Goal: Information Seeking & Learning: Check status

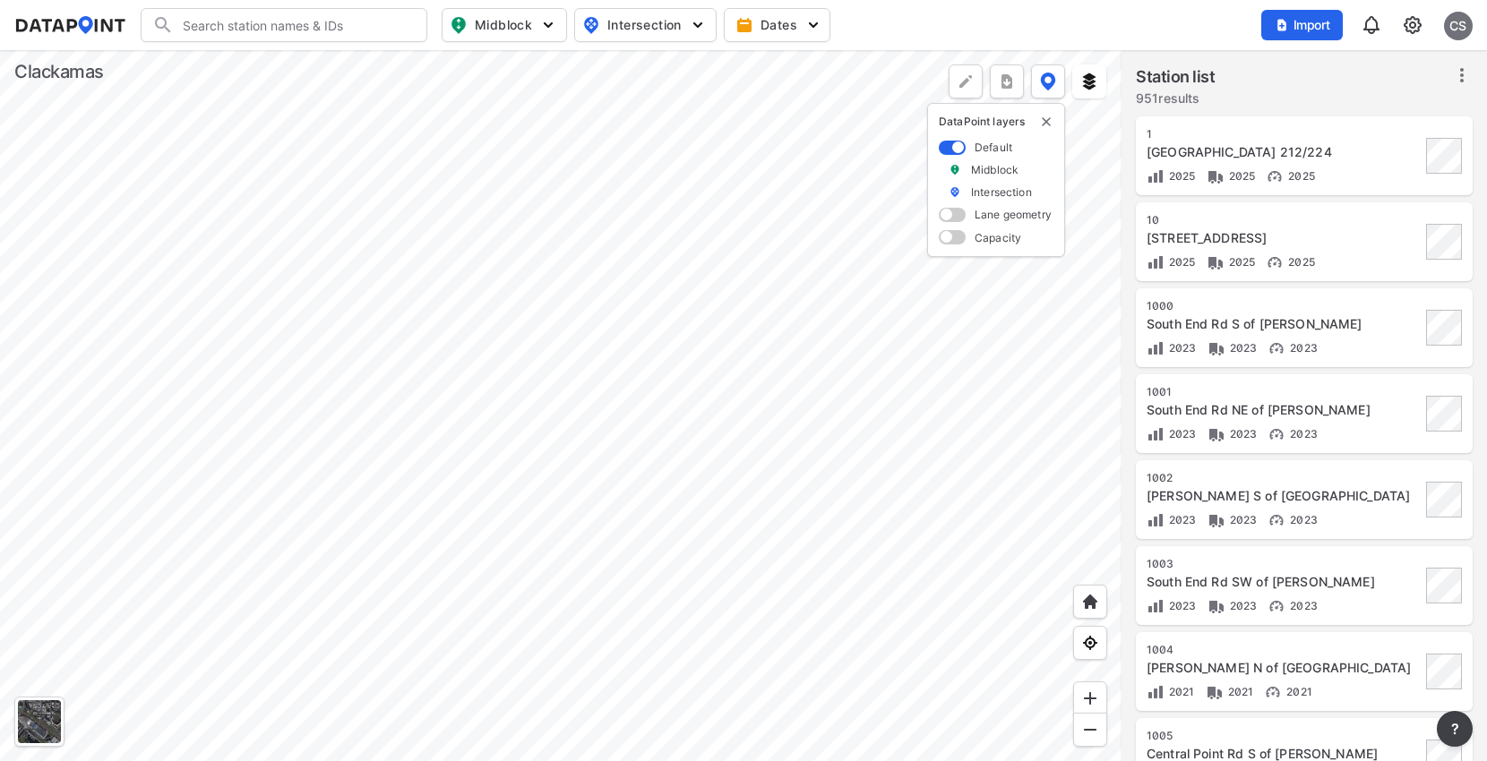
click at [744, 577] on div at bounding box center [560, 405] width 1121 height 711
click at [620, 452] on div at bounding box center [560, 405] width 1121 height 711
click at [391, 437] on div at bounding box center [560, 405] width 1121 height 711
click at [469, 297] on div at bounding box center [560, 405] width 1121 height 711
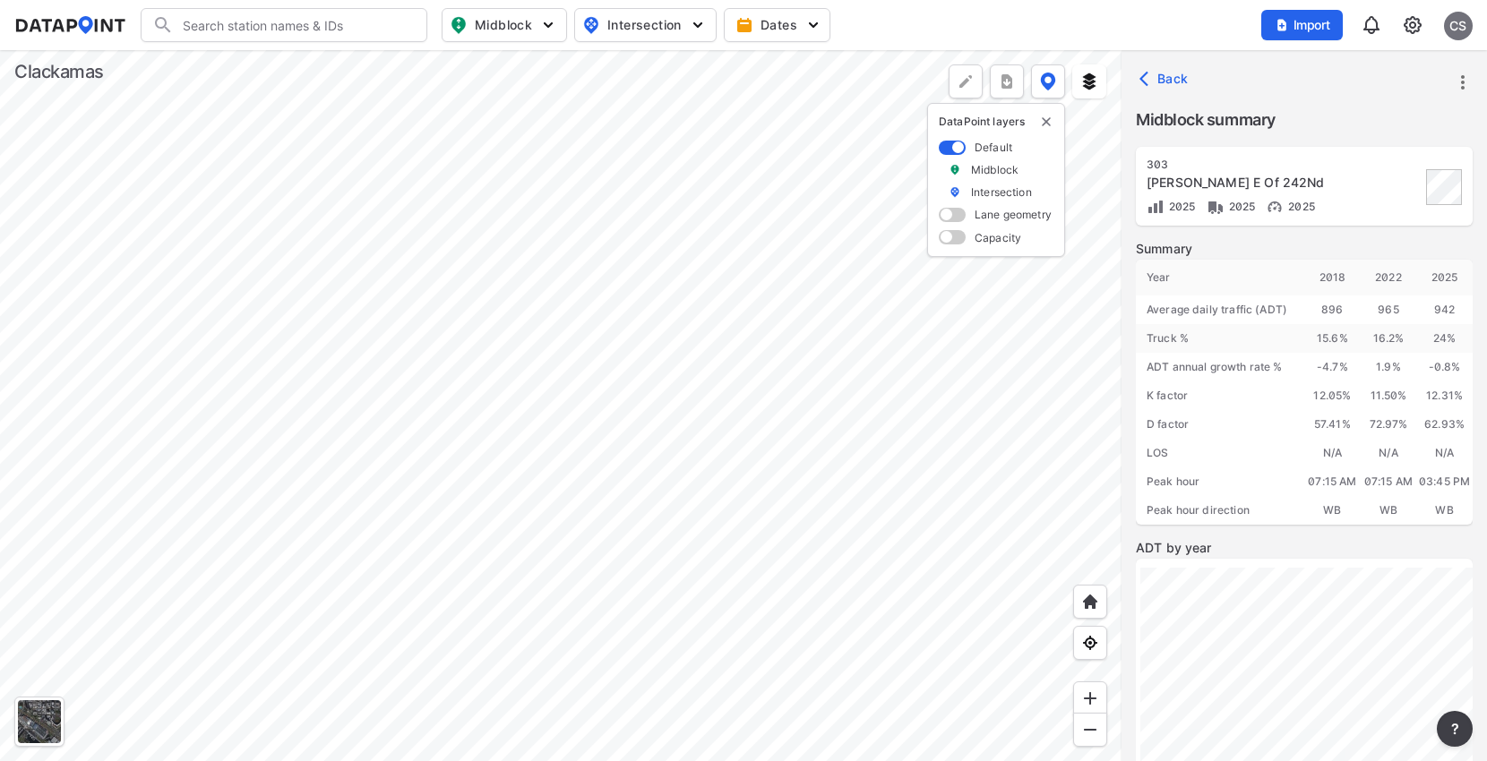
click at [252, 300] on div at bounding box center [560, 405] width 1121 height 711
click at [414, 188] on div at bounding box center [560, 405] width 1121 height 711
click at [430, 79] on div at bounding box center [560, 405] width 1121 height 711
click at [414, 184] on div at bounding box center [560, 405] width 1121 height 711
click at [505, 465] on div at bounding box center [560, 405] width 1121 height 711
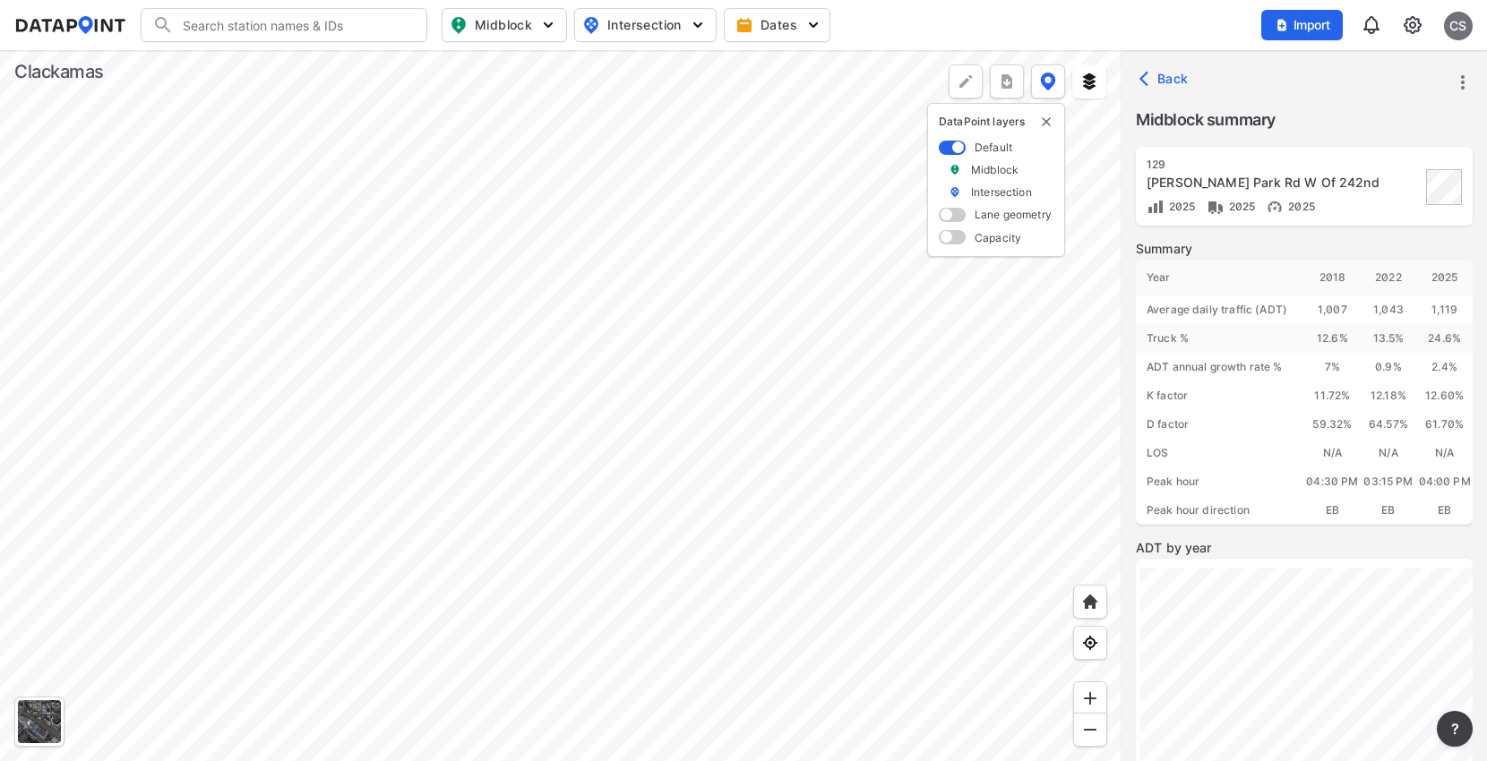
click at [505, 465] on div at bounding box center [560, 405] width 1121 height 711
click at [1093, 692] on img at bounding box center [1090, 699] width 18 height 18
click at [624, 604] on div at bounding box center [560, 405] width 1121 height 711
click at [598, 602] on div at bounding box center [560, 405] width 1121 height 711
click at [1098, 692] on img at bounding box center [1090, 699] width 18 height 18
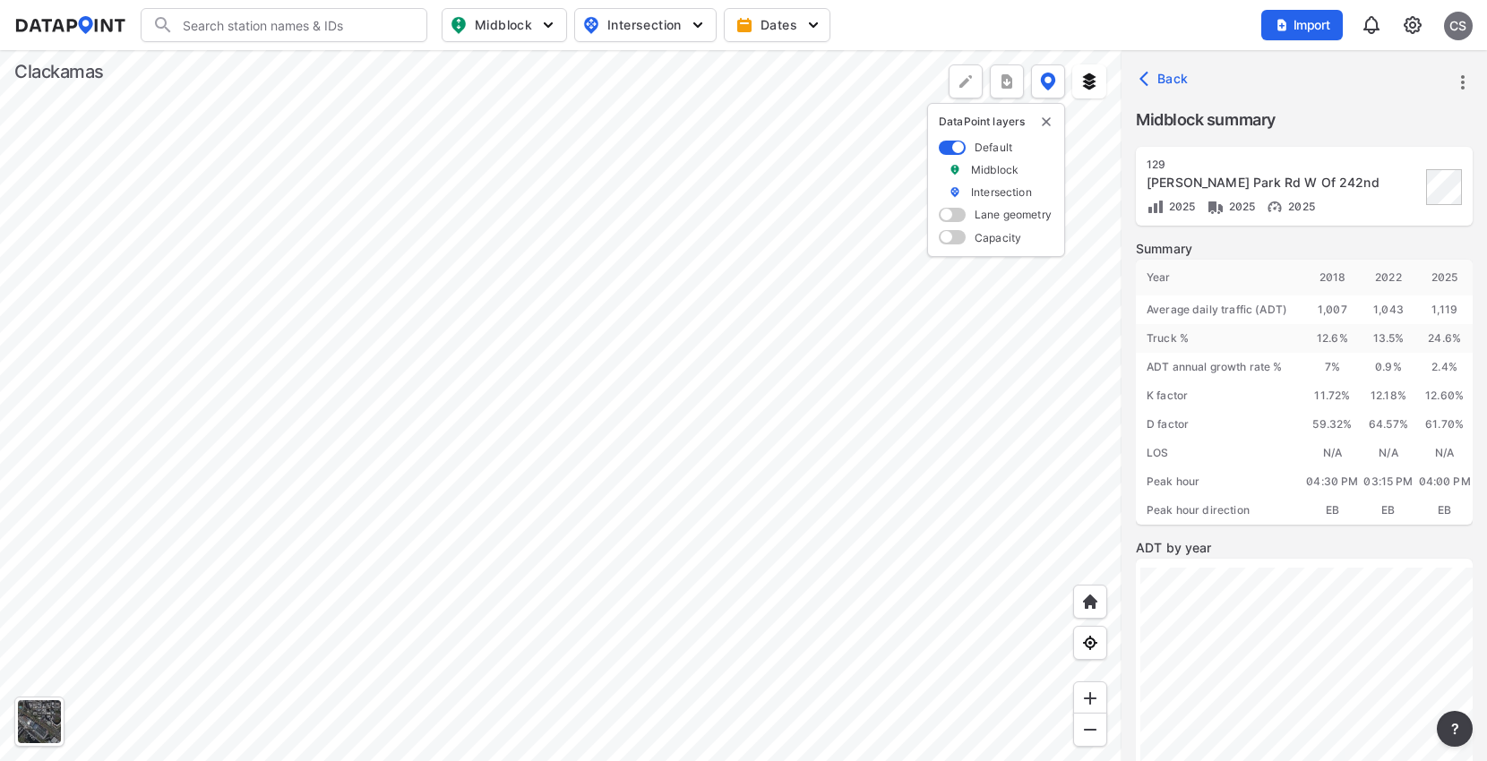
click at [688, 238] on div at bounding box center [560, 405] width 1121 height 711
click at [644, 454] on div at bounding box center [560, 405] width 1121 height 711
click at [696, 384] on div at bounding box center [560, 405] width 1121 height 711
click at [1085, 693] on img at bounding box center [1090, 699] width 18 height 18
click at [570, 547] on div at bounding box center [560, 405] width 1121 height 711
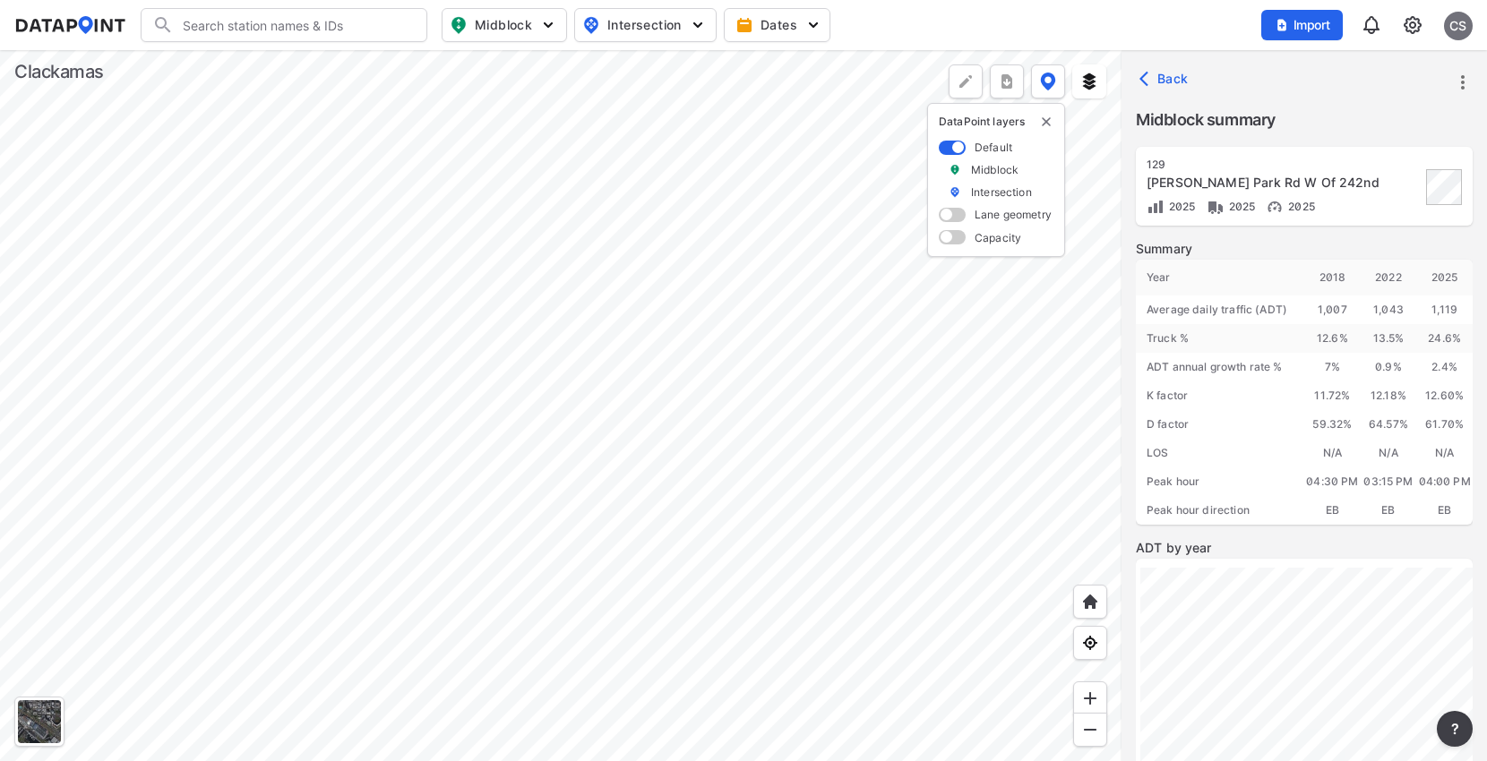
click at [663, 514] on div at bounding box center [560, 405] width 1121 height 711
click at [655, 435] on div at bounding box center [560, 405] width 1121 height 711
click at [639, 296] on div at bounding box center [560, 405] width 1121 height 711
click at [619, 433] on div at bounding box center [560, 405] width 1121 height 711
click at [622, 431] on div at bounding box center [560, 405] width 1121 height 711
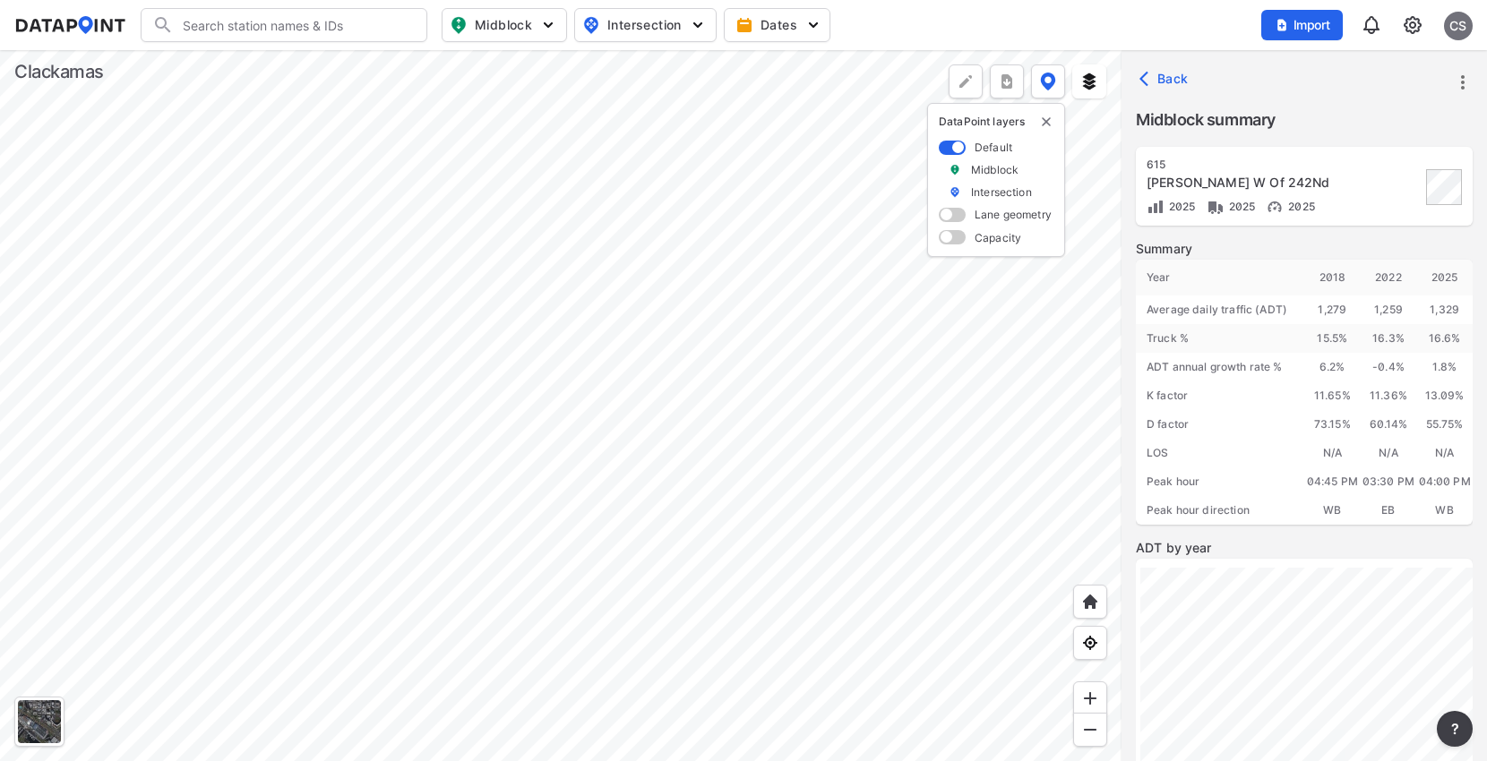
click at [665, 332] on div at bounding box center [560, 405] width 1121 height 711
click at [586, 354] on div at bounding box center [560, 405] width 1121 height 711
click at [602, 337] on div at bounding box center [560, 405] width 1121 height 711
click at [1094, 692] on img at bounding box center [1090, 699] width 18 height 18
click at [780, 472] on div at bounding box center [560, 405] width 1121 height 711
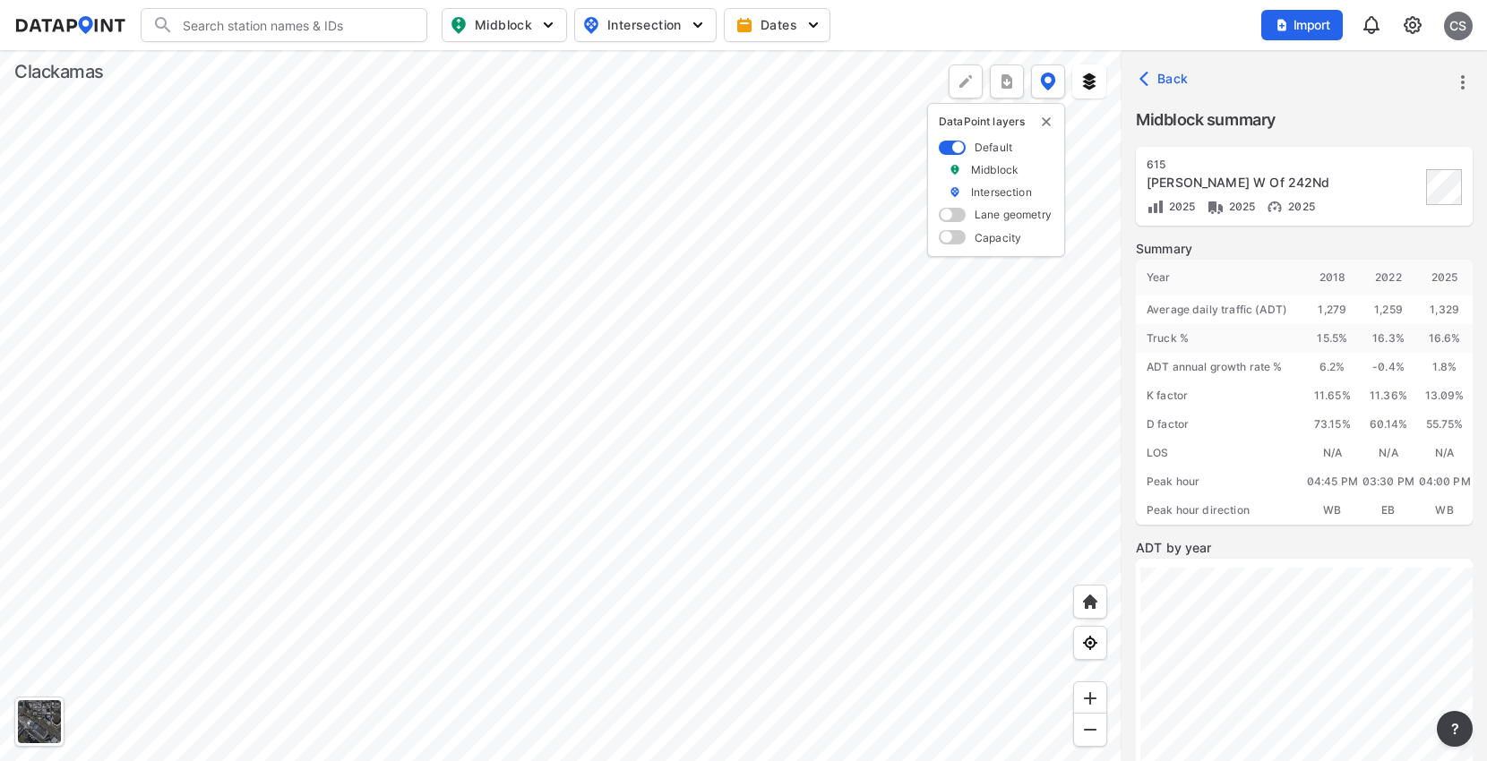
click at [579, 546] on div at bounding box center [560, 405] width 1121 height 711
click at [585, 155] on div at bounding box center [560, 405] width 1121 height 711
click at [588, 544] on div at bounding box center [560, 405] width 1121 height 711
click at [559, 398] on div at bounding box center [560, 405] width 1121 height 711
click at [565, 300] on div at bounding box center [560, 405] width 1121 height 711
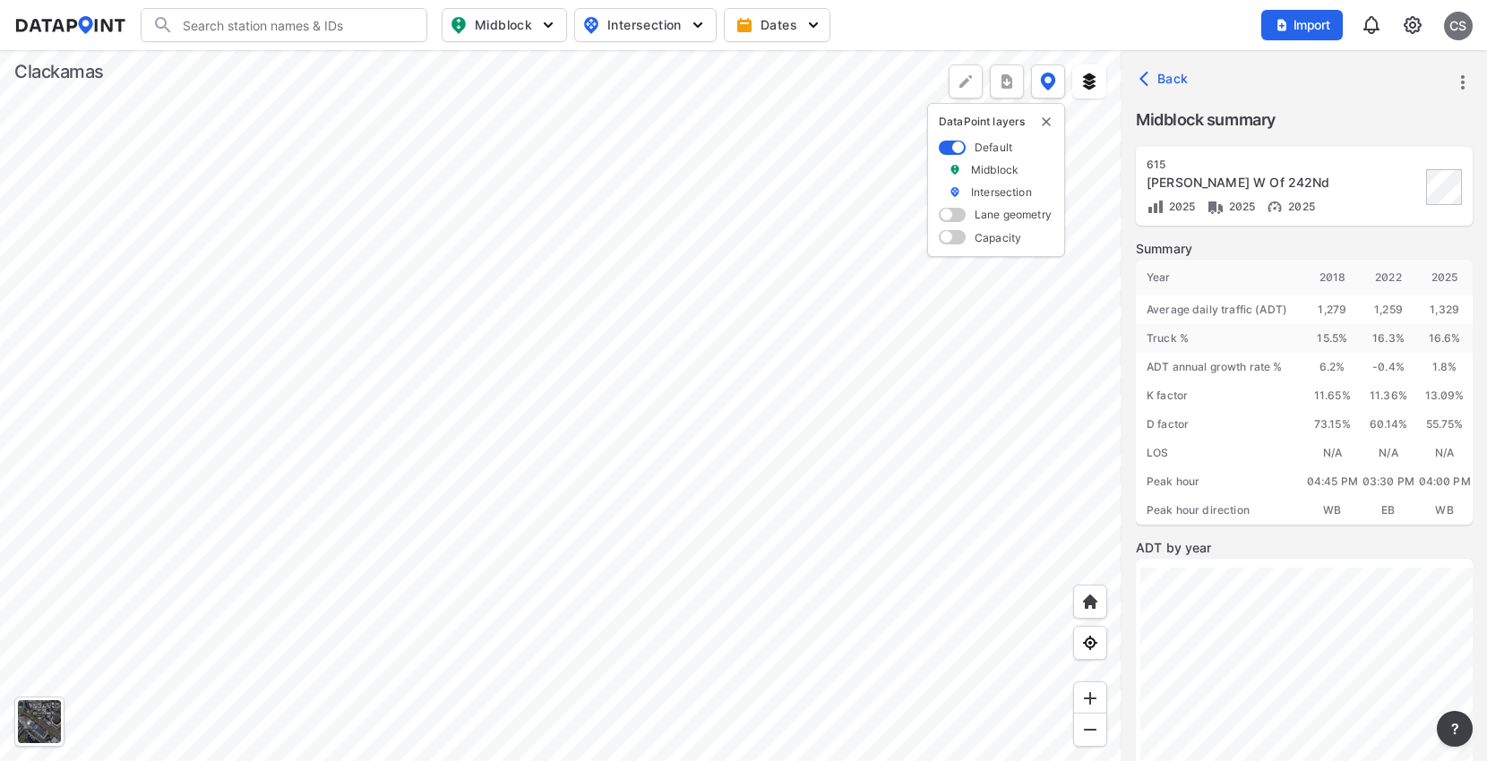
click at [623, 188] on div at bounding box center [560, 405] width 1121 height 711
click at [598, 497] on div at bounding box center [560, 405] width 1121 height 711
click at [566, 293] on div at bounding box center [560, 405] width 1121 height 711
click at [553, 398] on div at bounding box center [560, 405] width 1121 height 711
click at [605, 506] on div at bounding box center [560, 405] width 1121 height 711
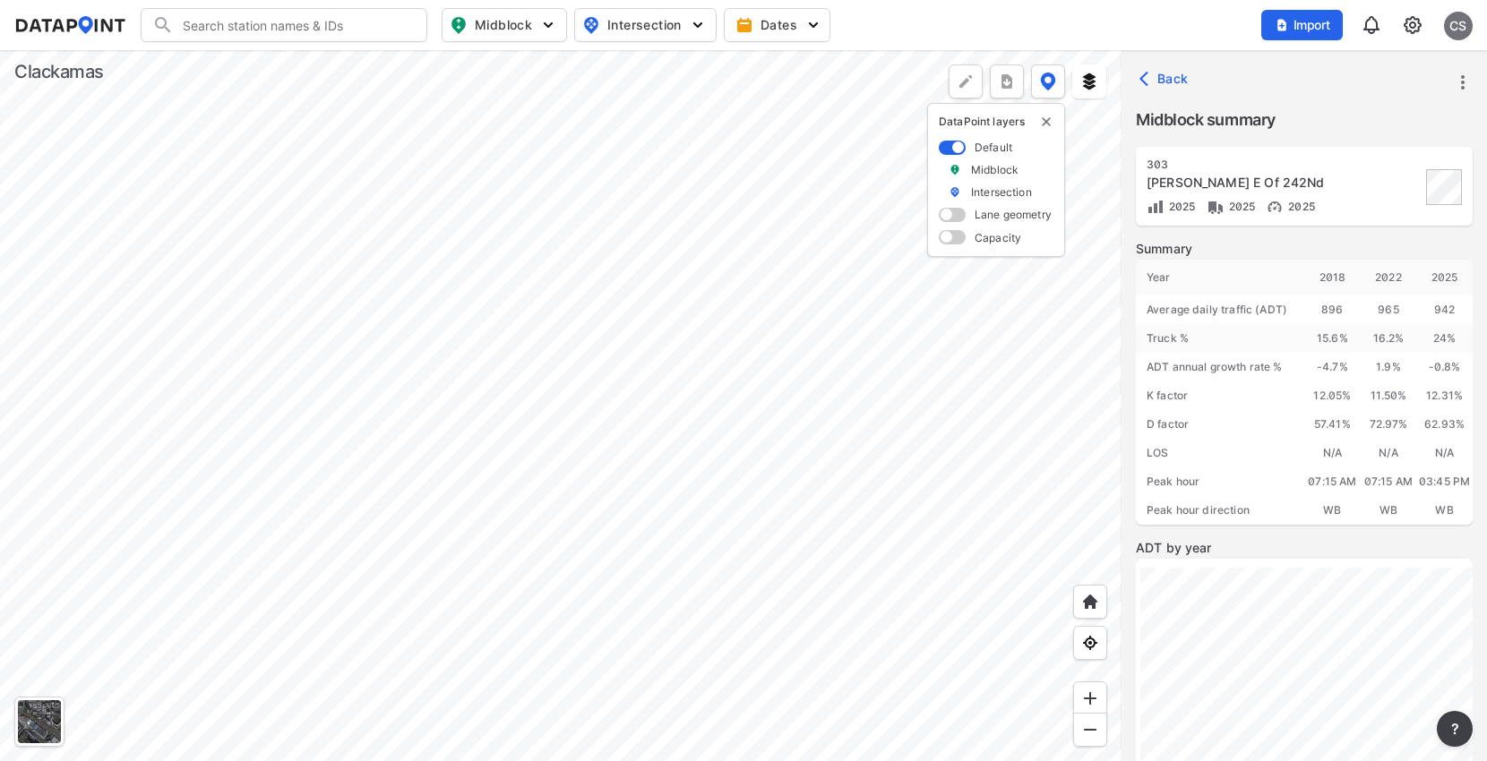
click at [393, 515] on div at bounding box center [560, 405] width 1121 height 711
click at [623, 187] on div at bounding box center [560, 405] width 1121 height 711
click at [607, 232] on div at bounding box center [560, 405] width 1121 height 711
click at [711, 330] on div at bounding box center [560, 405] width 1121 height 711
click at [647, 259] on div at bounding box center [560, 405] width 1121 height 711
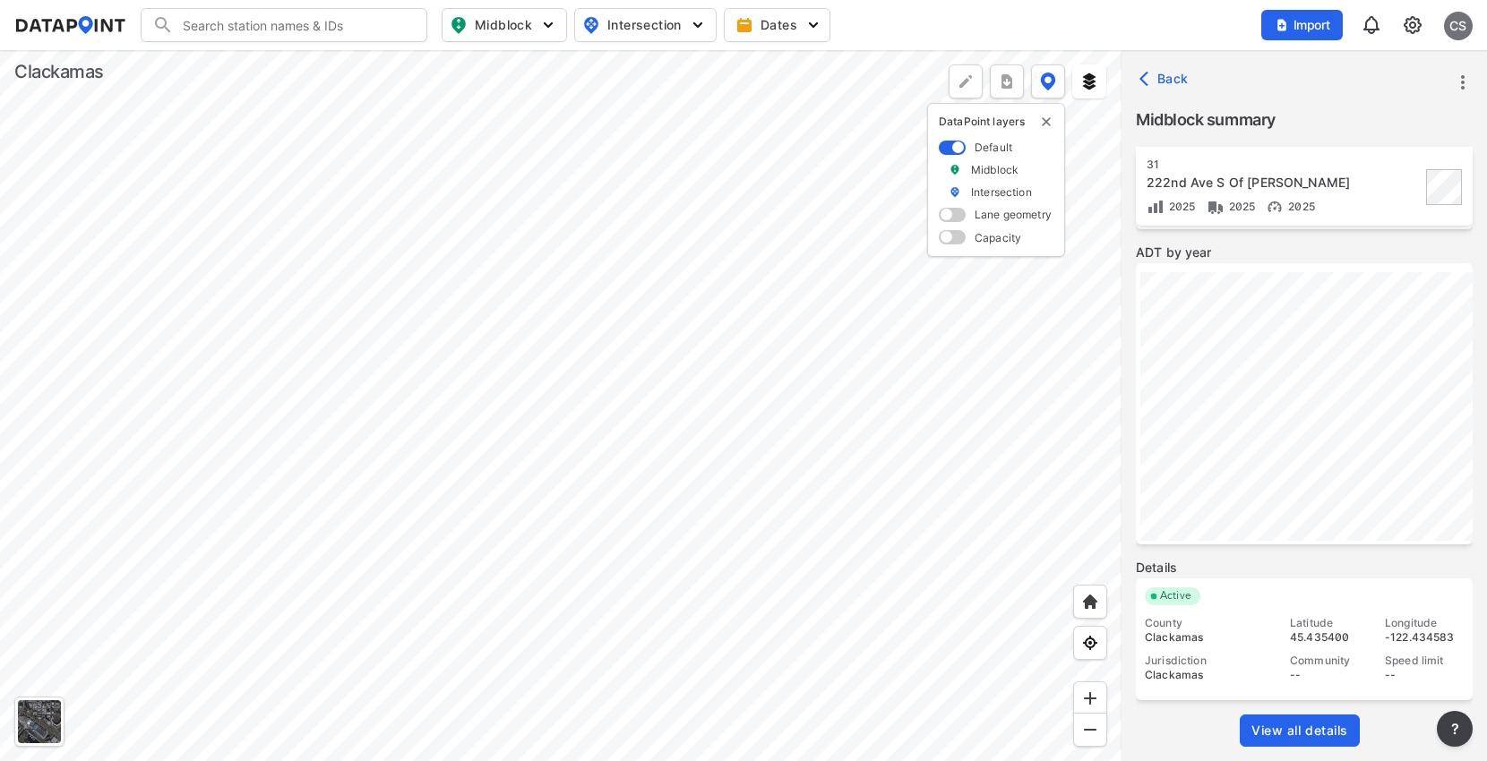
scroll to position [296, 0]
click at [1300, 742] on link "View all details" at bounding box center [1300, 730] width 120 height 32
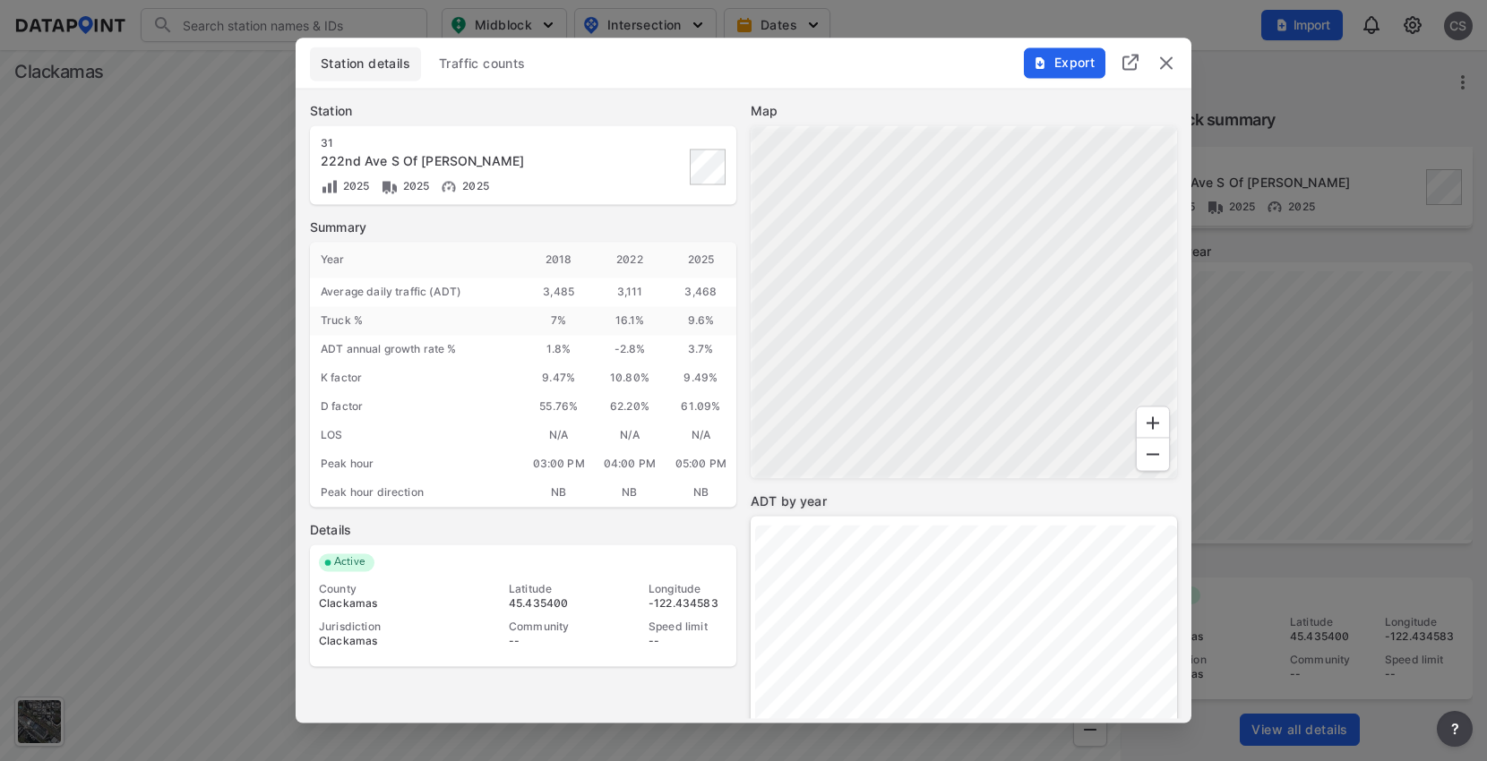
click at [500, 60] on span "Traffic counts" at bounding box center [482, 65] width 87 height 18
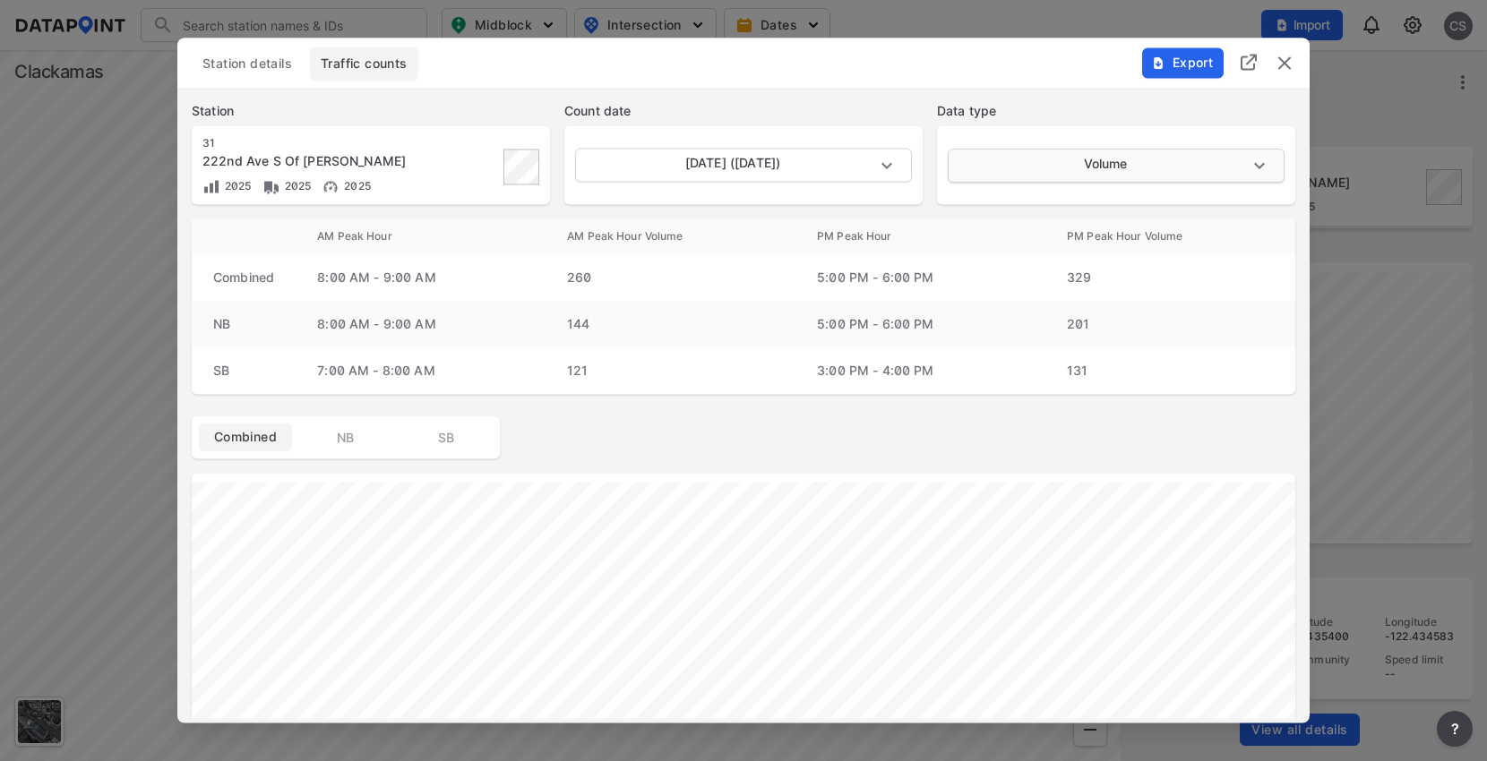
click at [1024, 168] on body "Search Please enter a search term. Midblock Intersection Dates Import CS Import…" at bounding box center [743, 380] width 1487 height 761
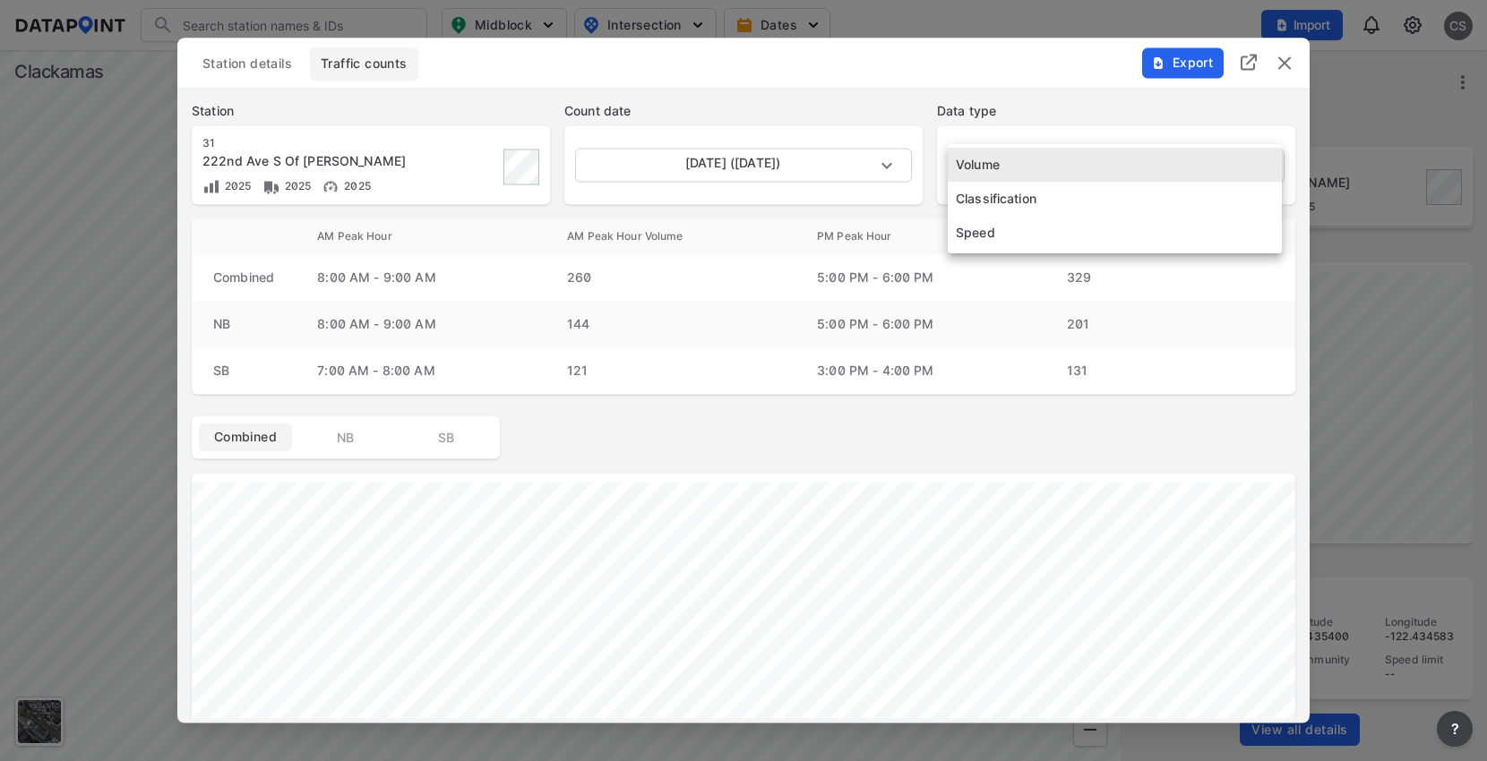
click at [1004, 233] on li "Speed" at bounding box center [1115, 233] width 334 height 34
type input "Speed"
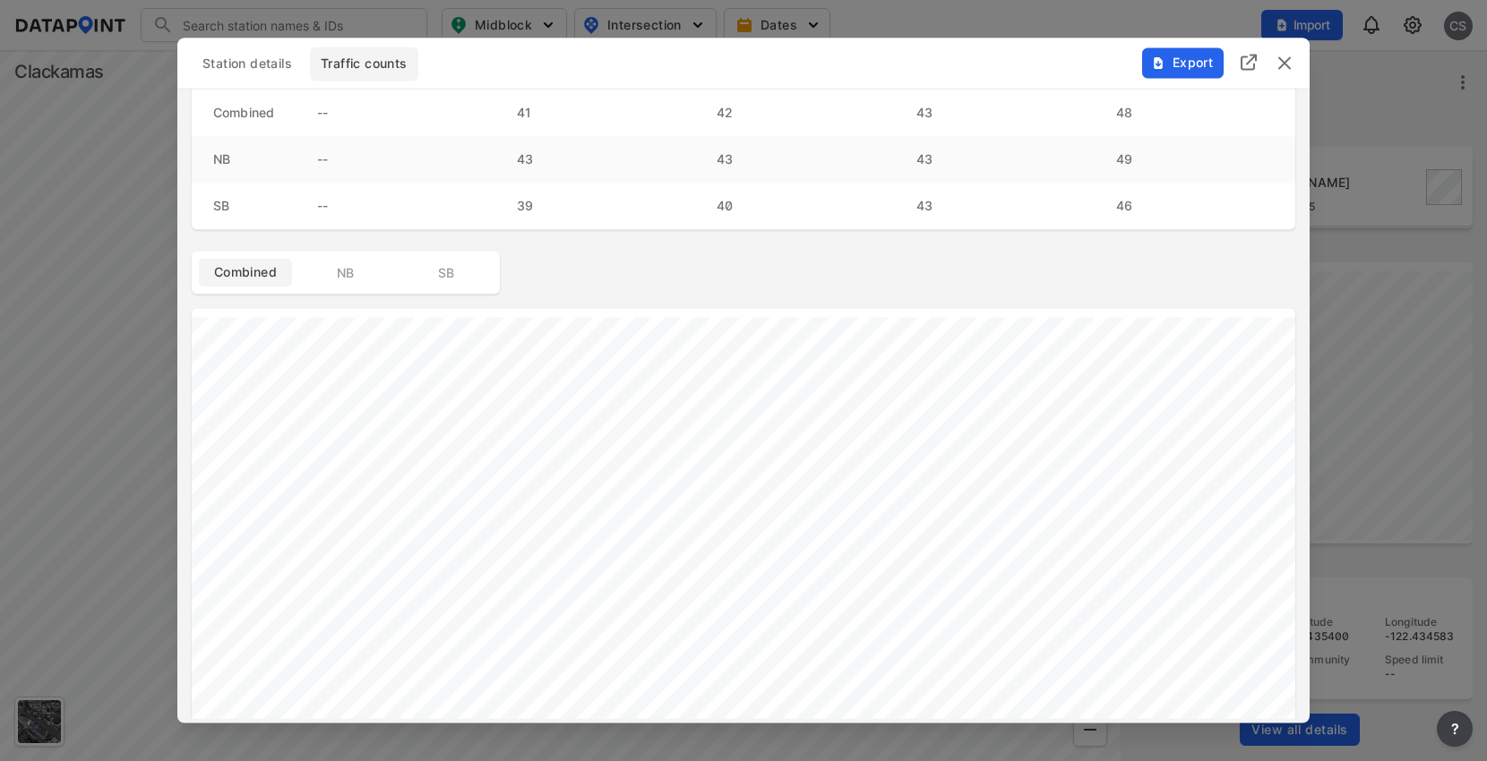
scroll to position [0, 0]
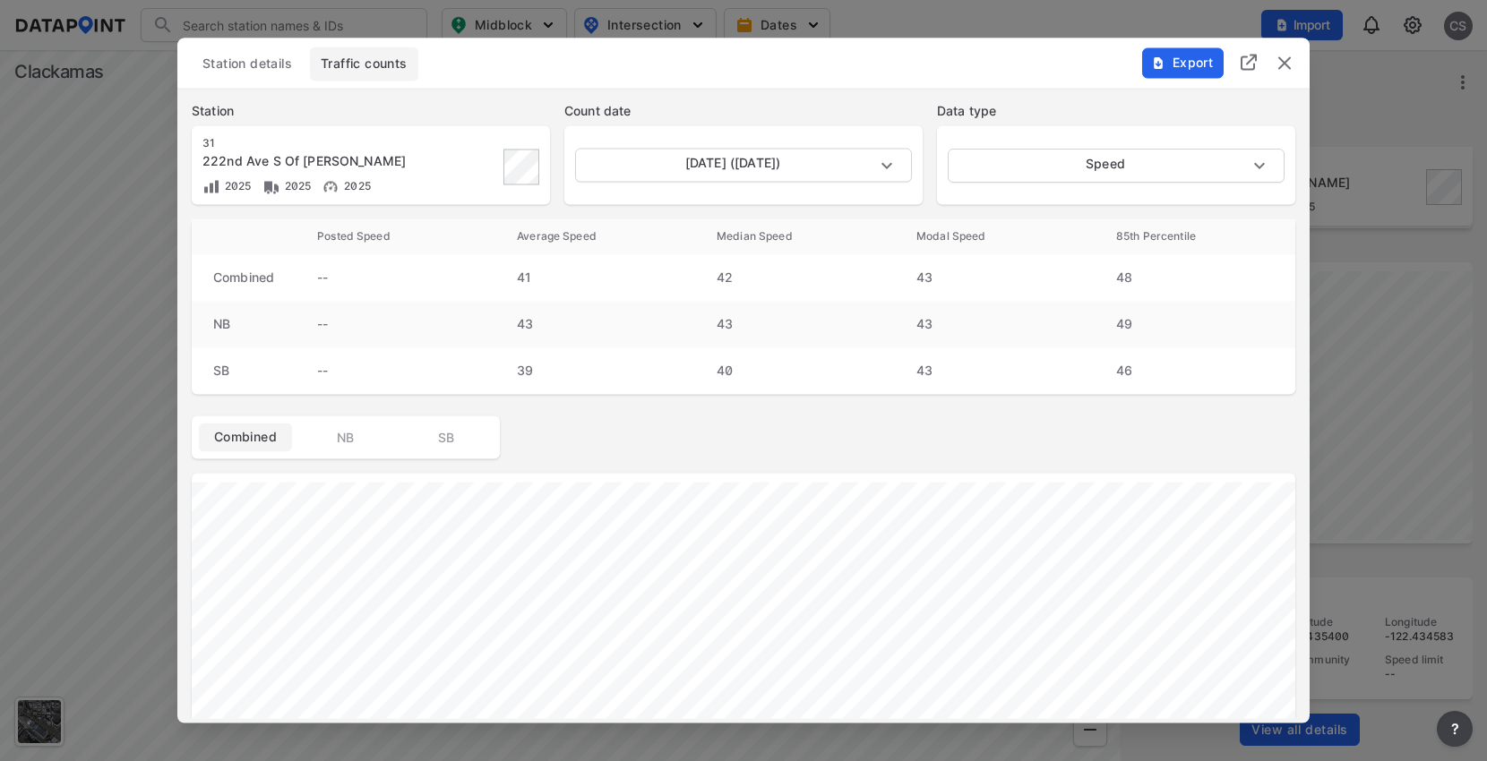
click at [1285, 67] on img "delete" at bounding box center [1284, 63] width 21 height 21
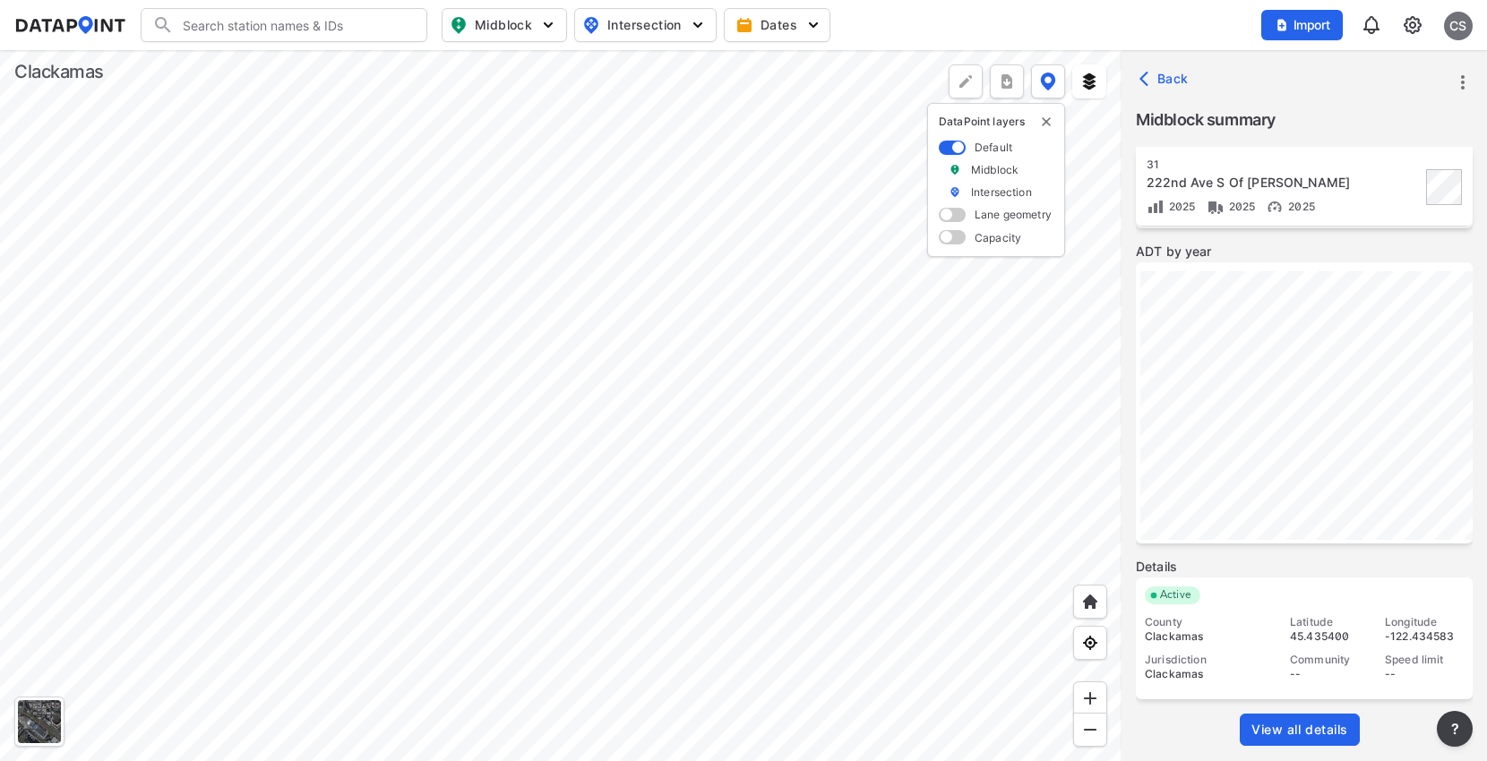
click at [643, 372] on div at bounding box center [560, 405] width 1121 height 711
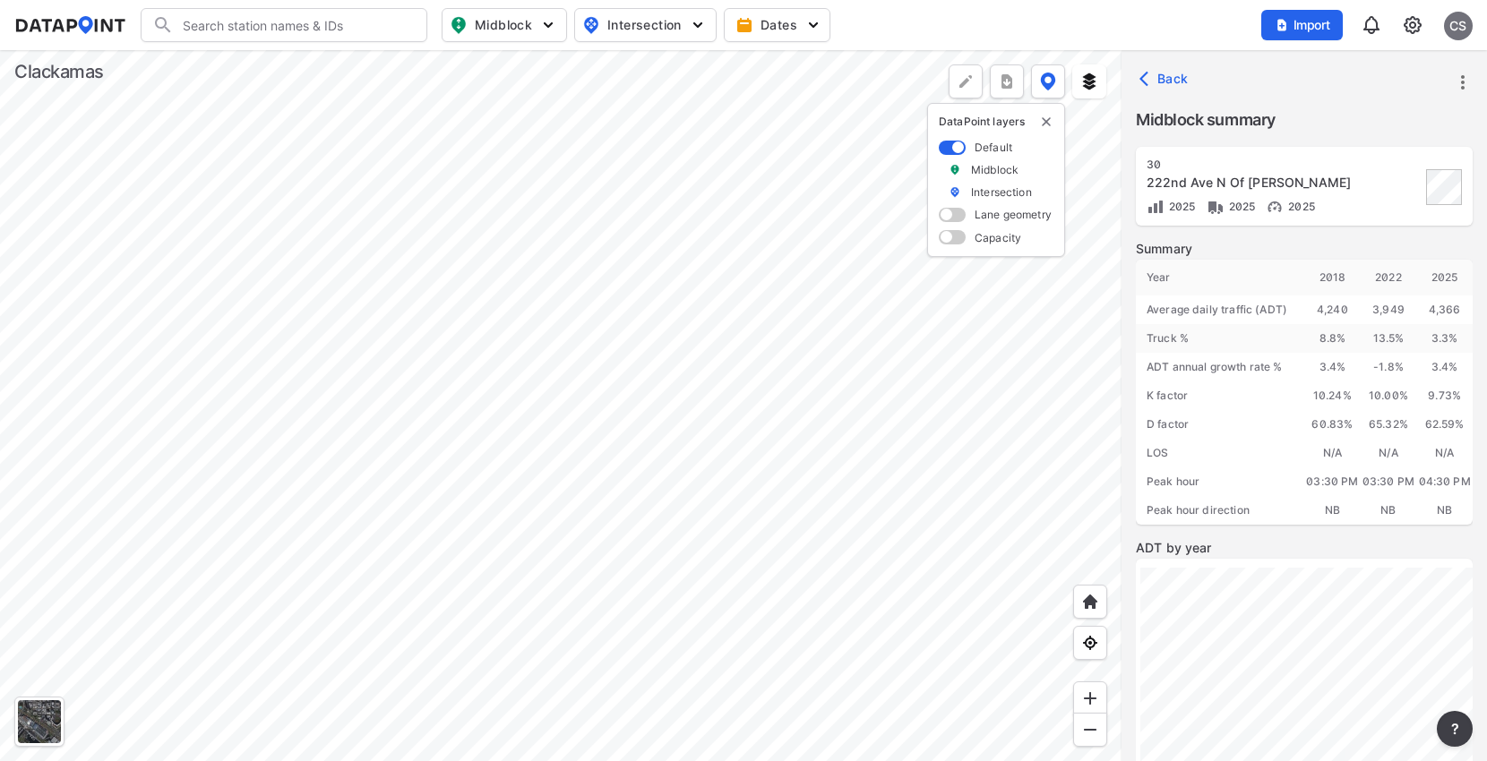
scroll to position [296, 0]
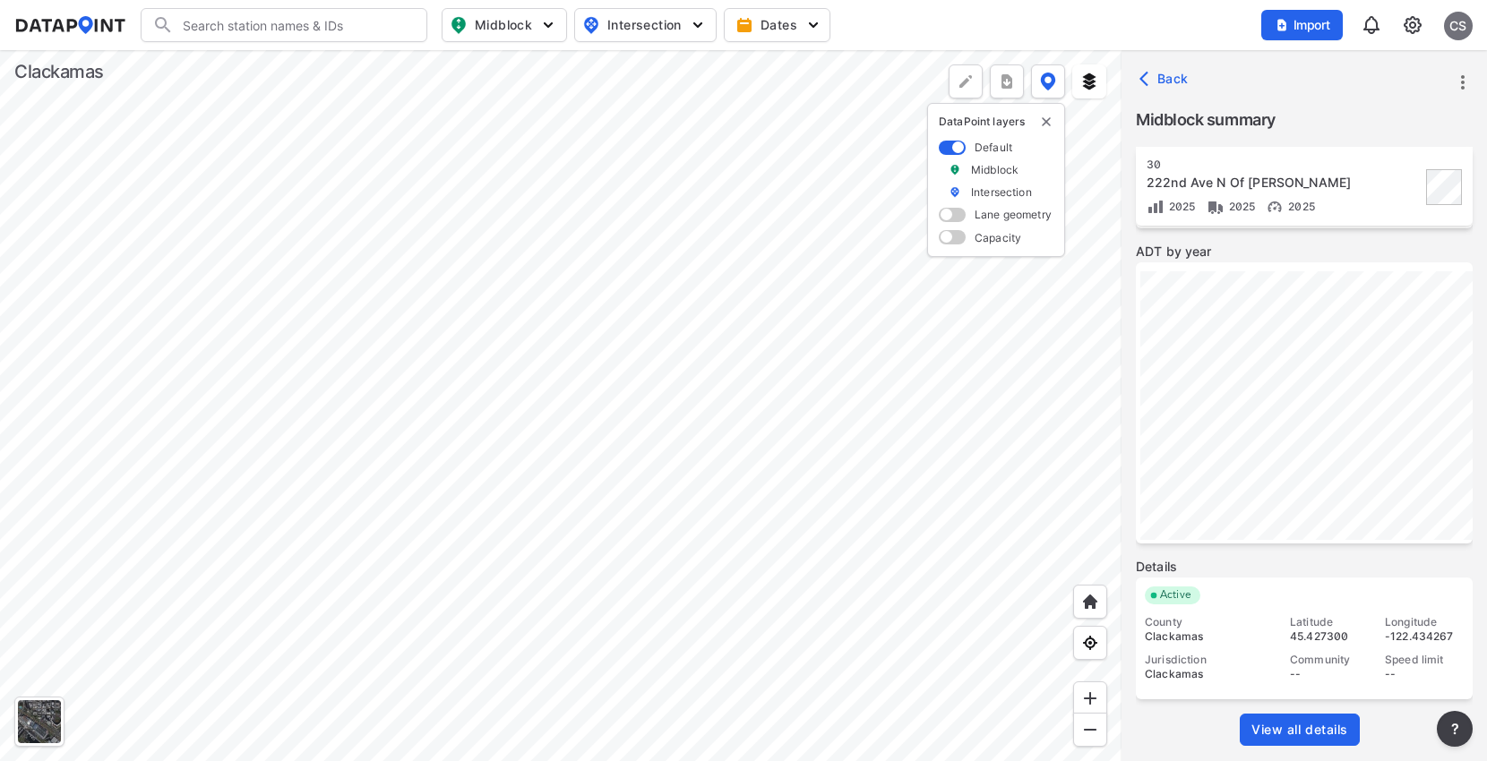
click at [1276, 726] on span "View all details" at bounding box center [1299, 730] width 97 height 18
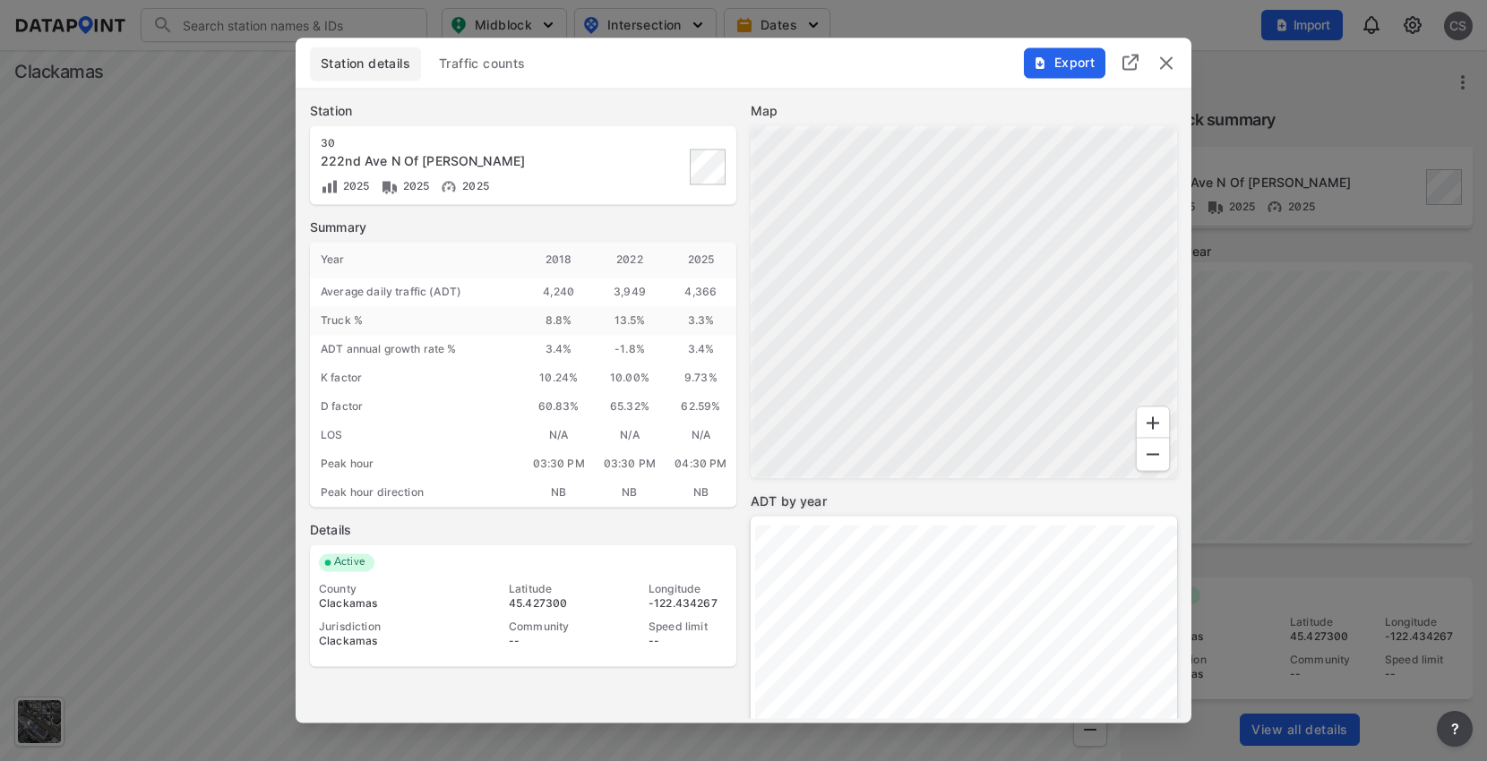
click at [492, 57] on span "Traffic counts" at bounding box center [482, 65] width 87 height 18
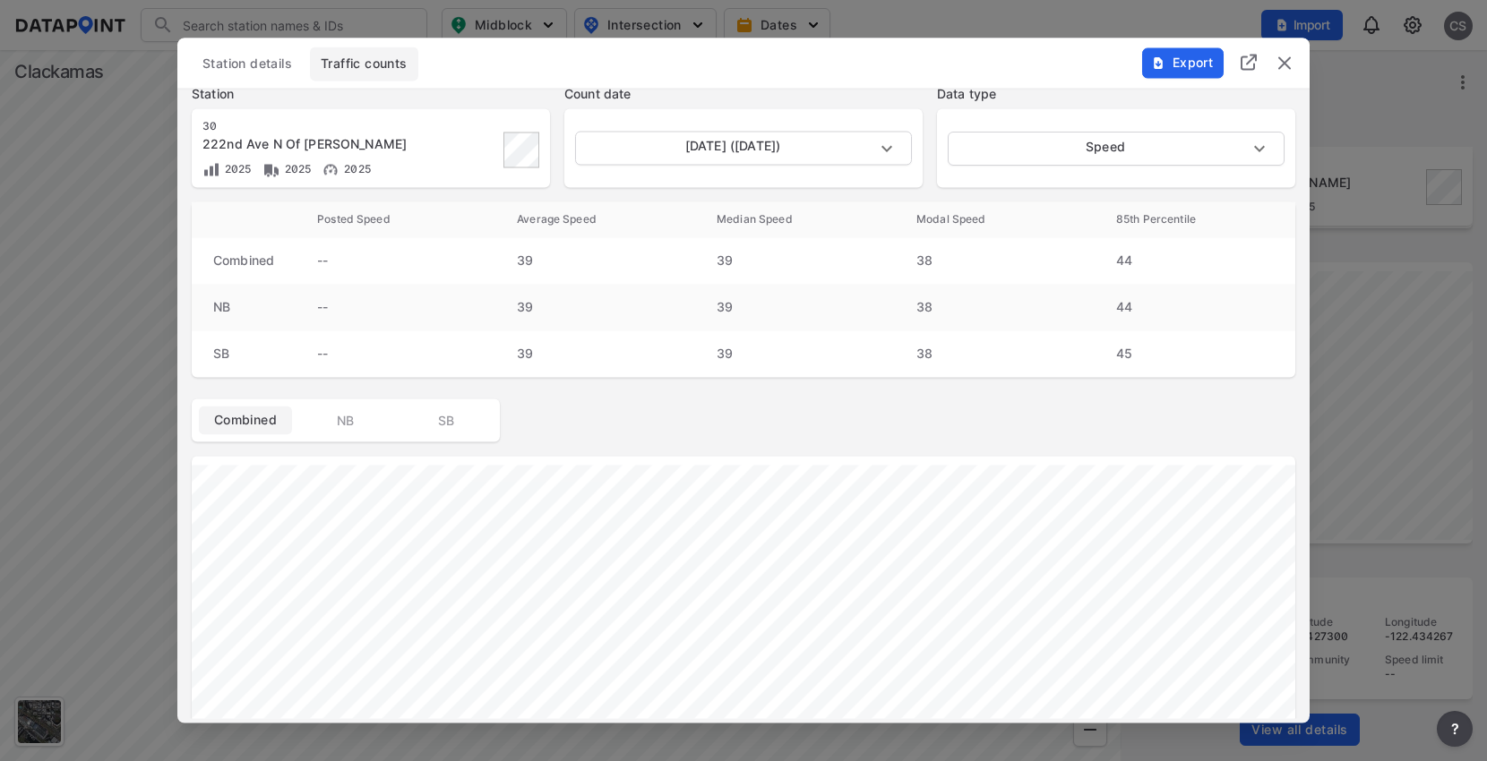
scroll to position [0, 0]
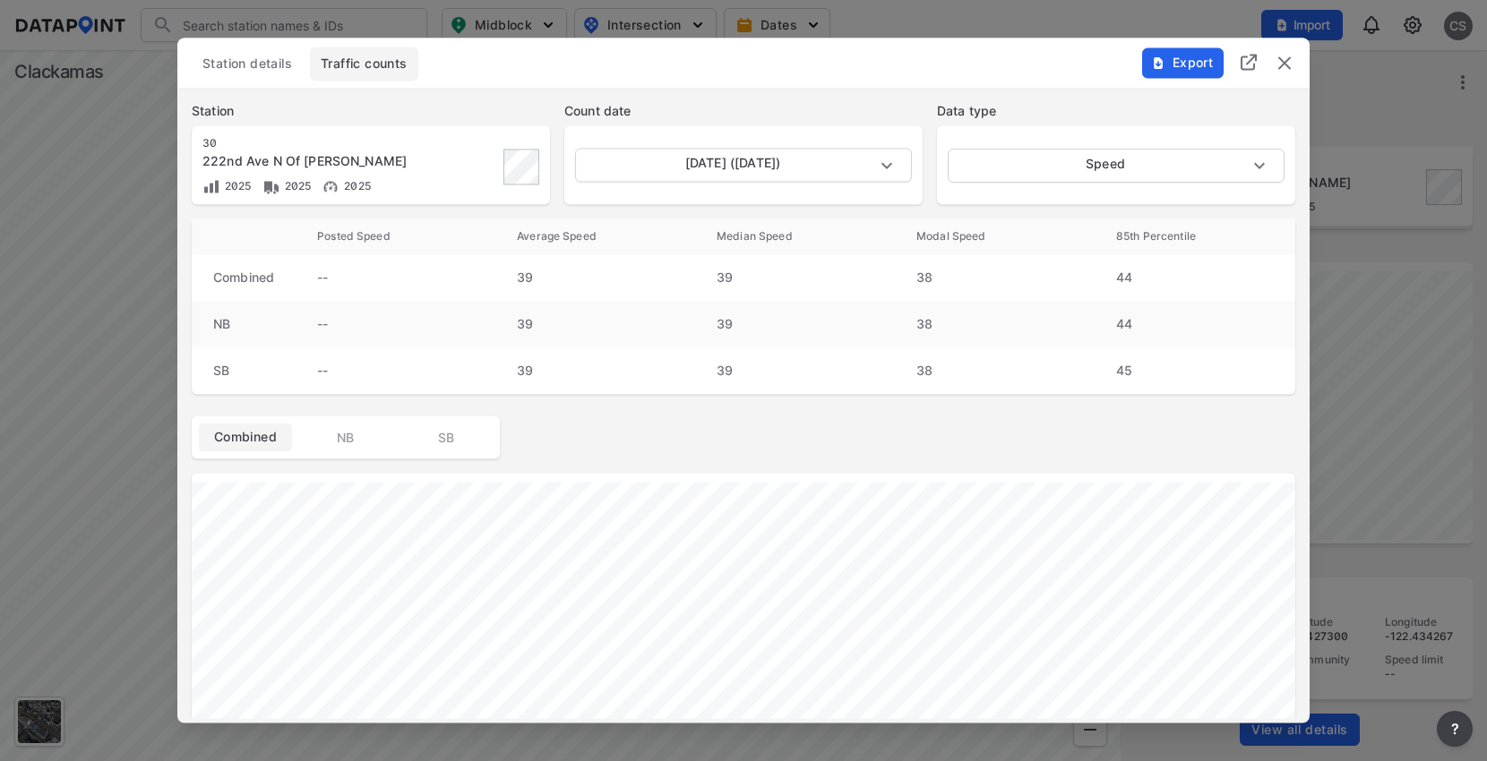
click at [1279, 63] on img "delete" at bounding box center [1284, 63] width 21 height 21
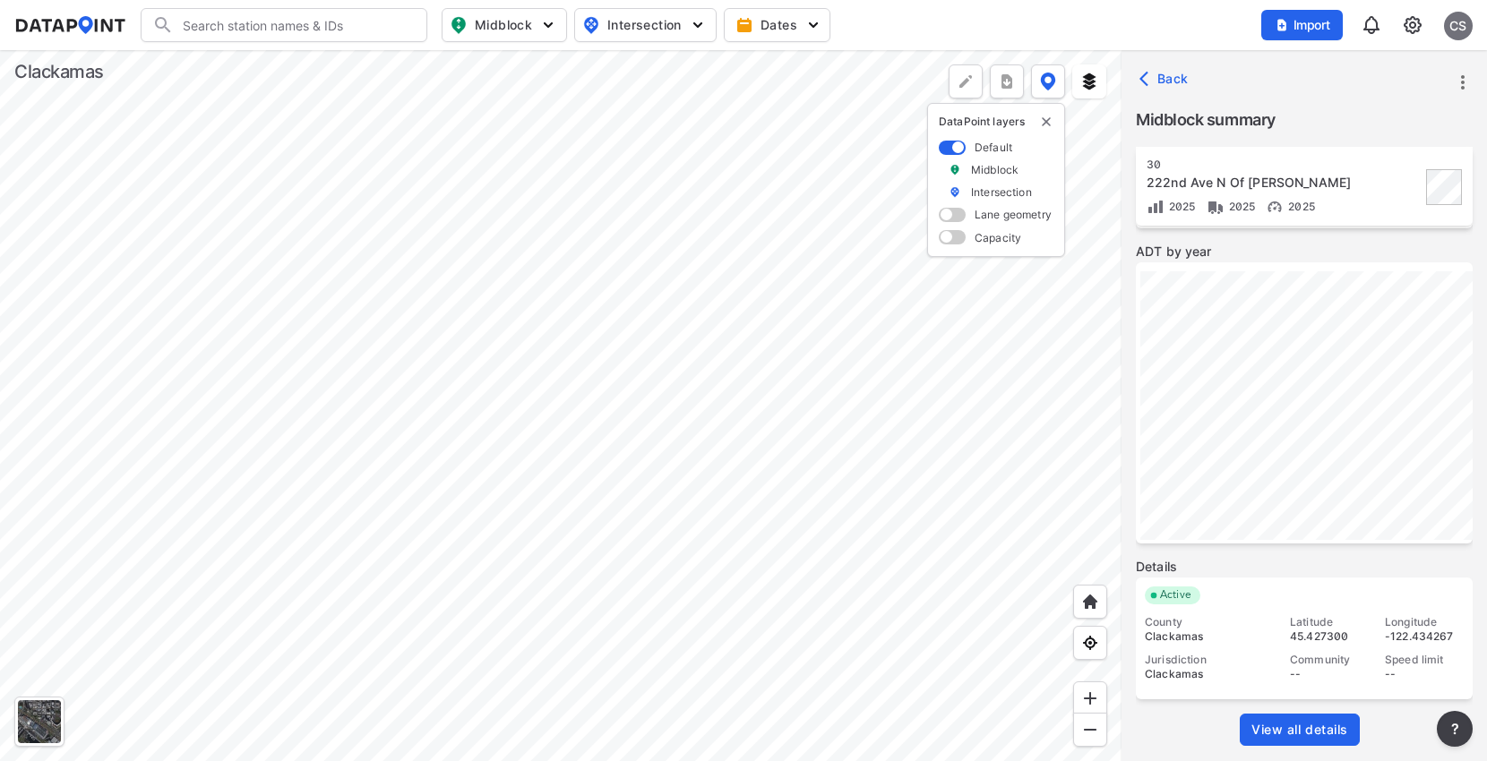
click at [645, 477] on div at bounding box center [560, 405] width 1121 height 711
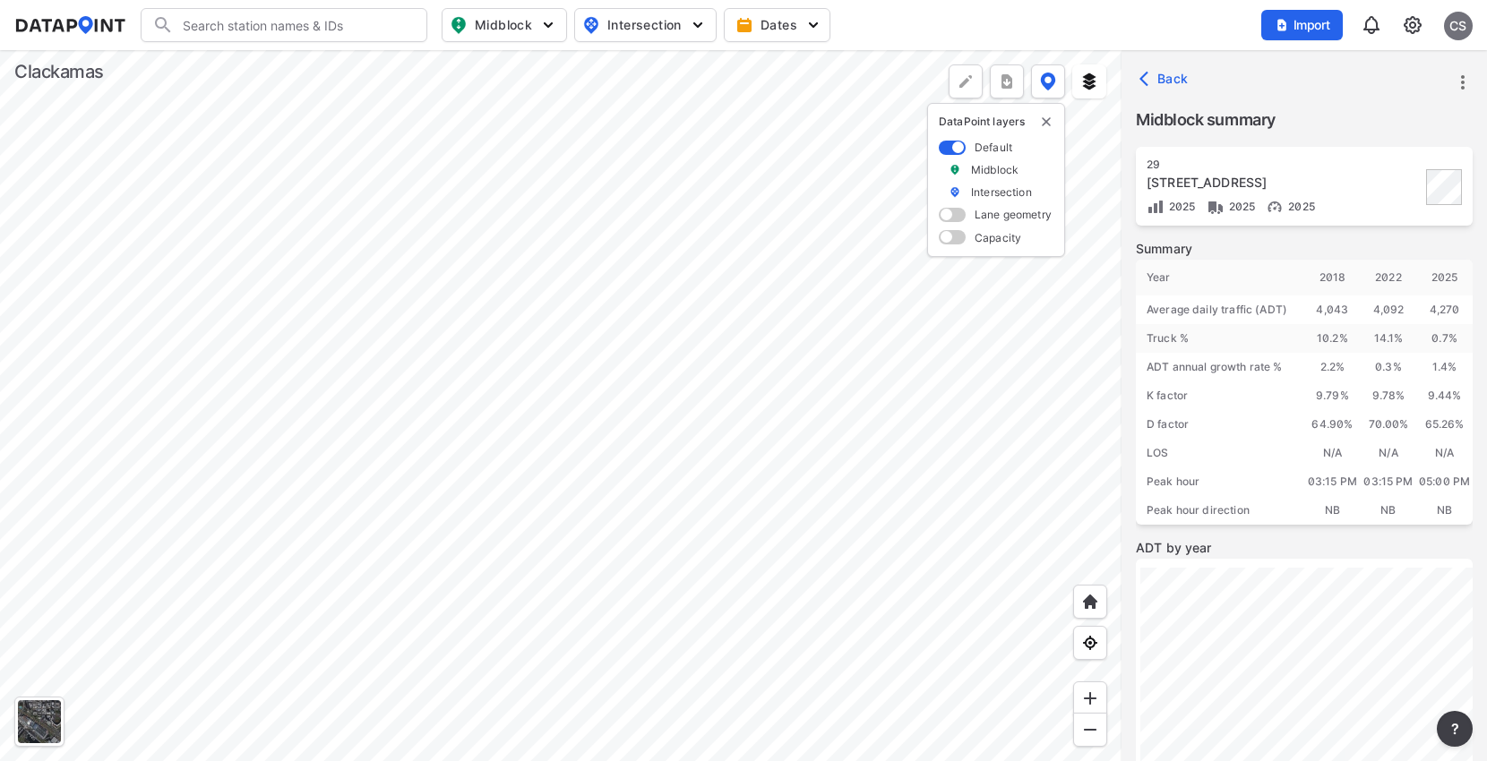
scroll to position [296, 0]
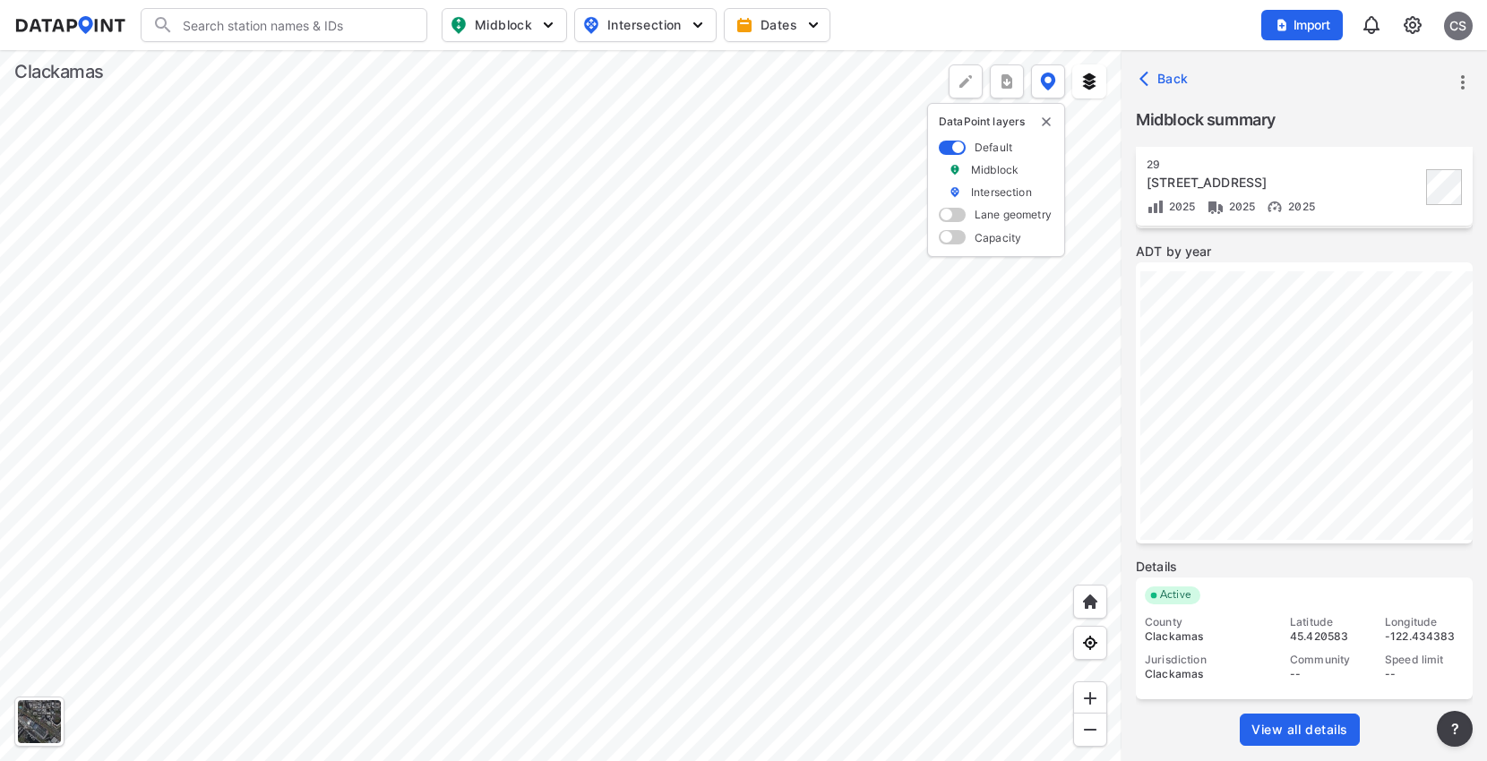
click at [1297, 735] on span "View all details" at bounding box center [1299, 730] width 97 height 18
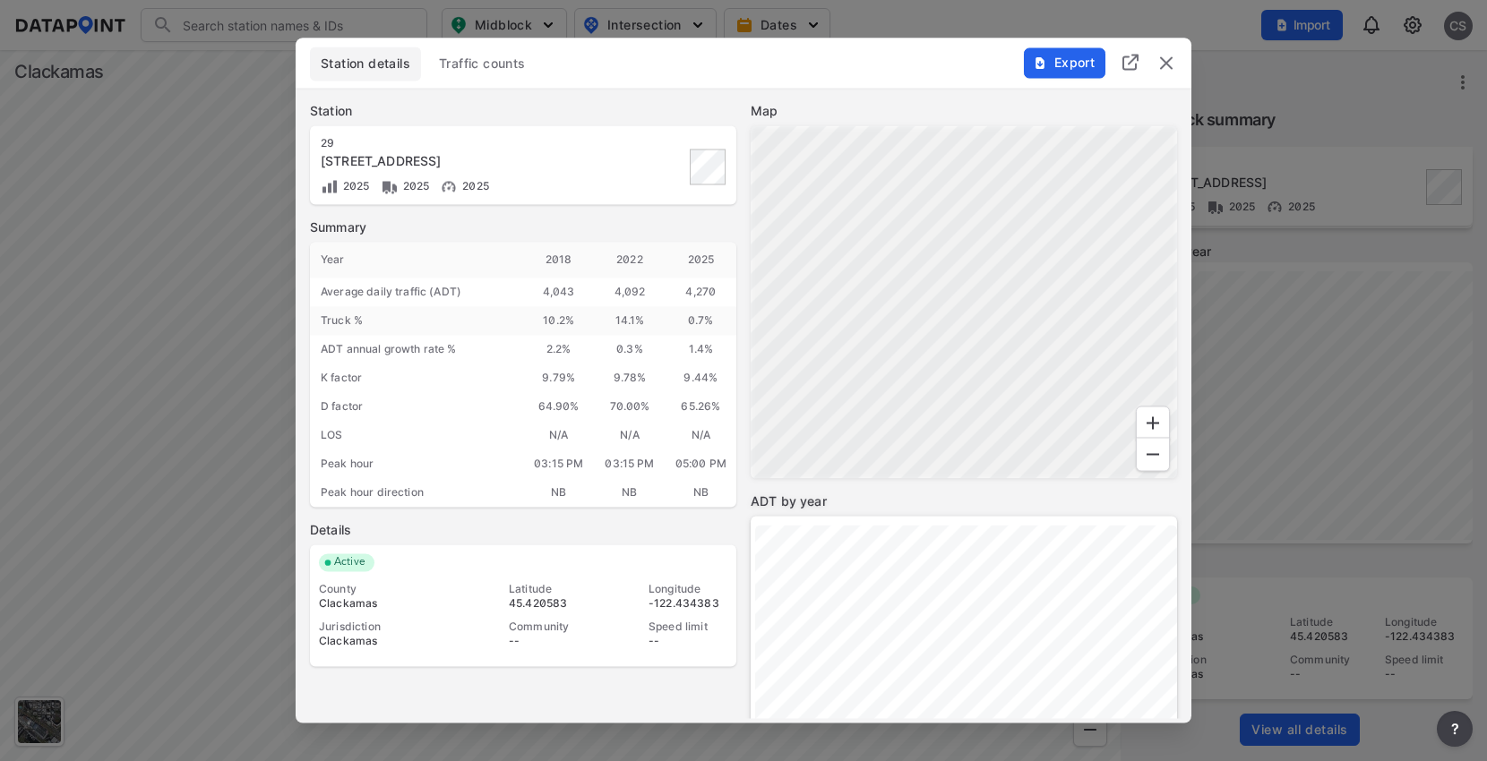
click at [481, 58] on span "Traffic counts" at bounding box center [482, 65] width 87 height 18
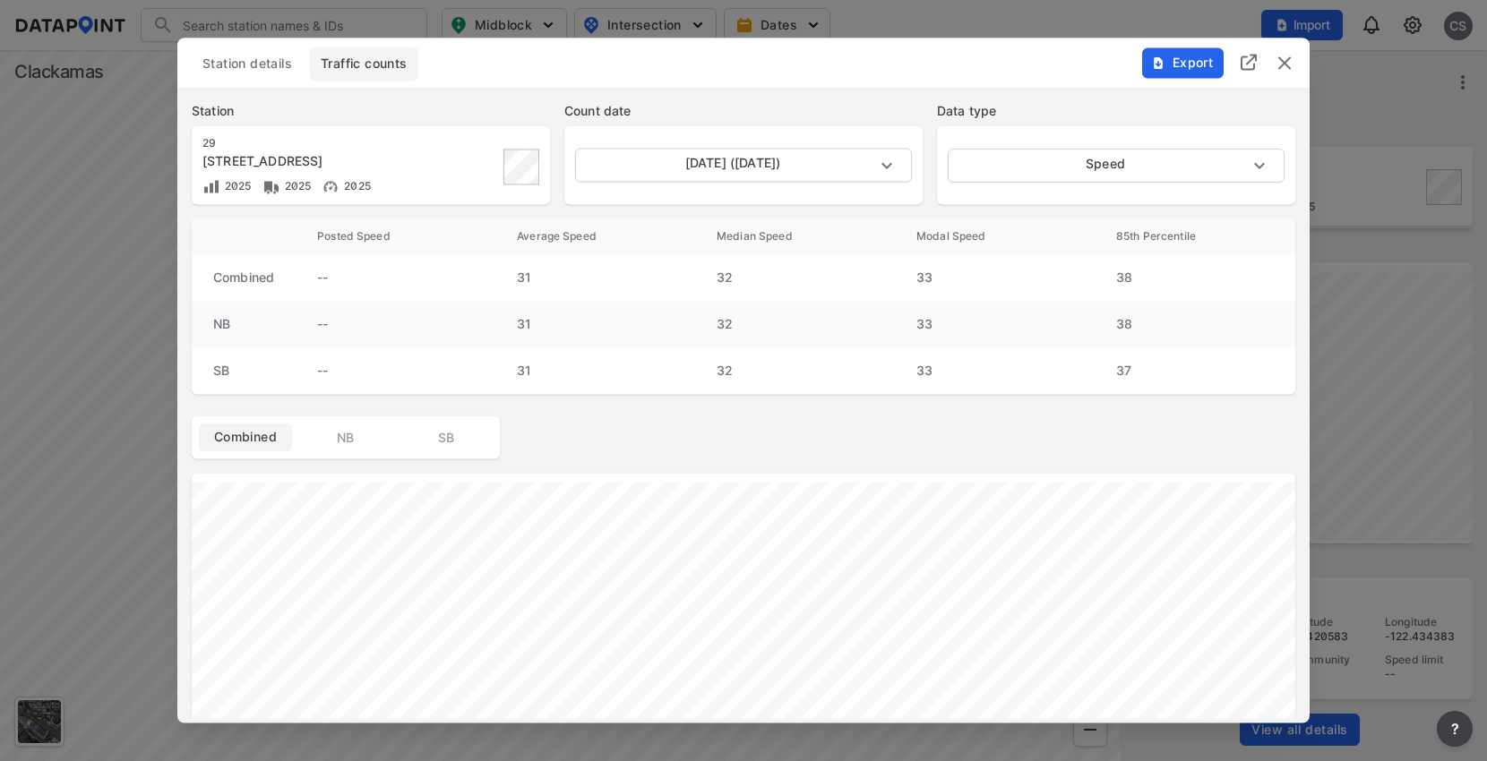
click at [1285, 63] on img "delete" at bounding box center [1284, 63] width 21 height 21
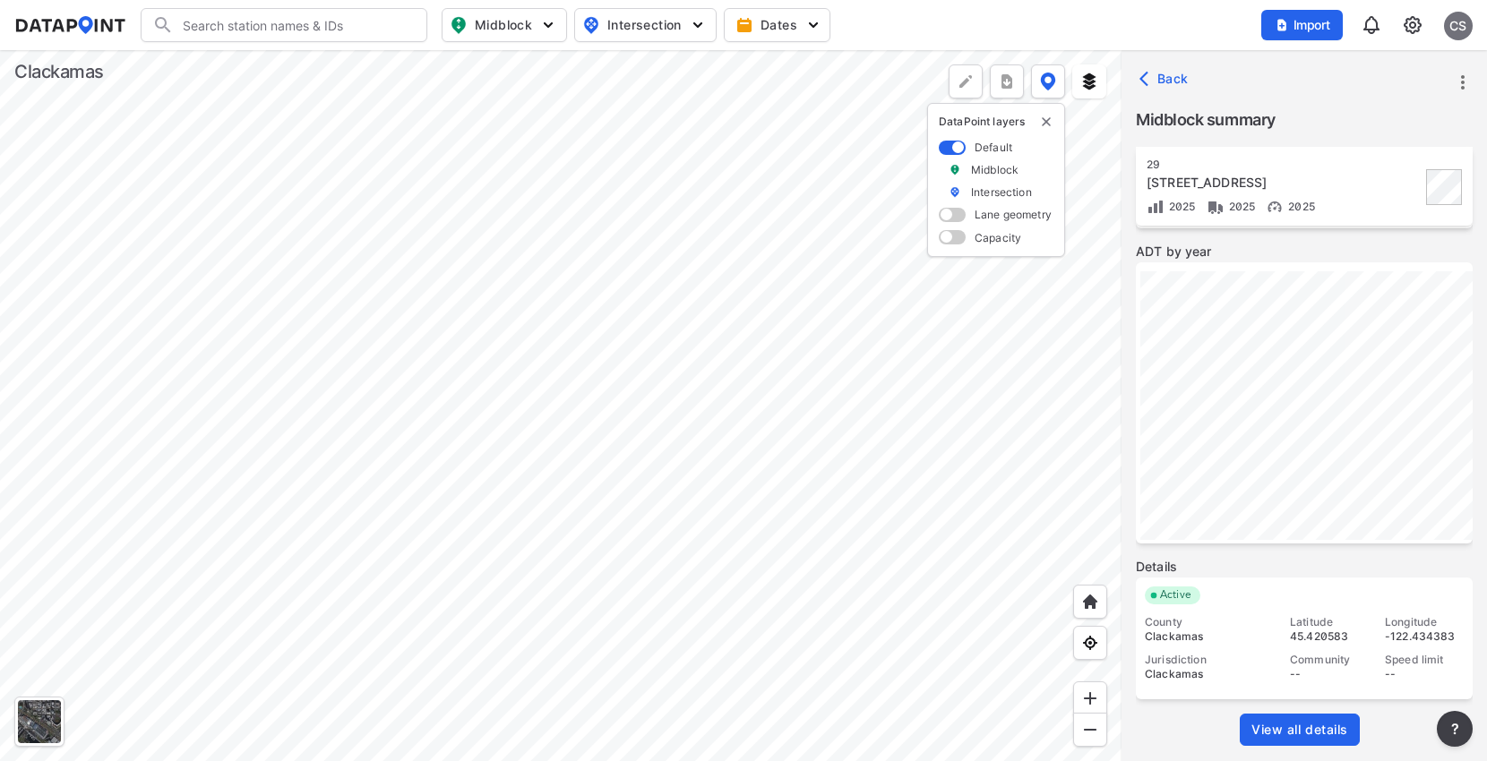
click at [568, 329] on div at bounding box center [560, 405] width 1121 height 711
click at [646, 478] on div at bounding box center [560, 405] width 1121 height 711
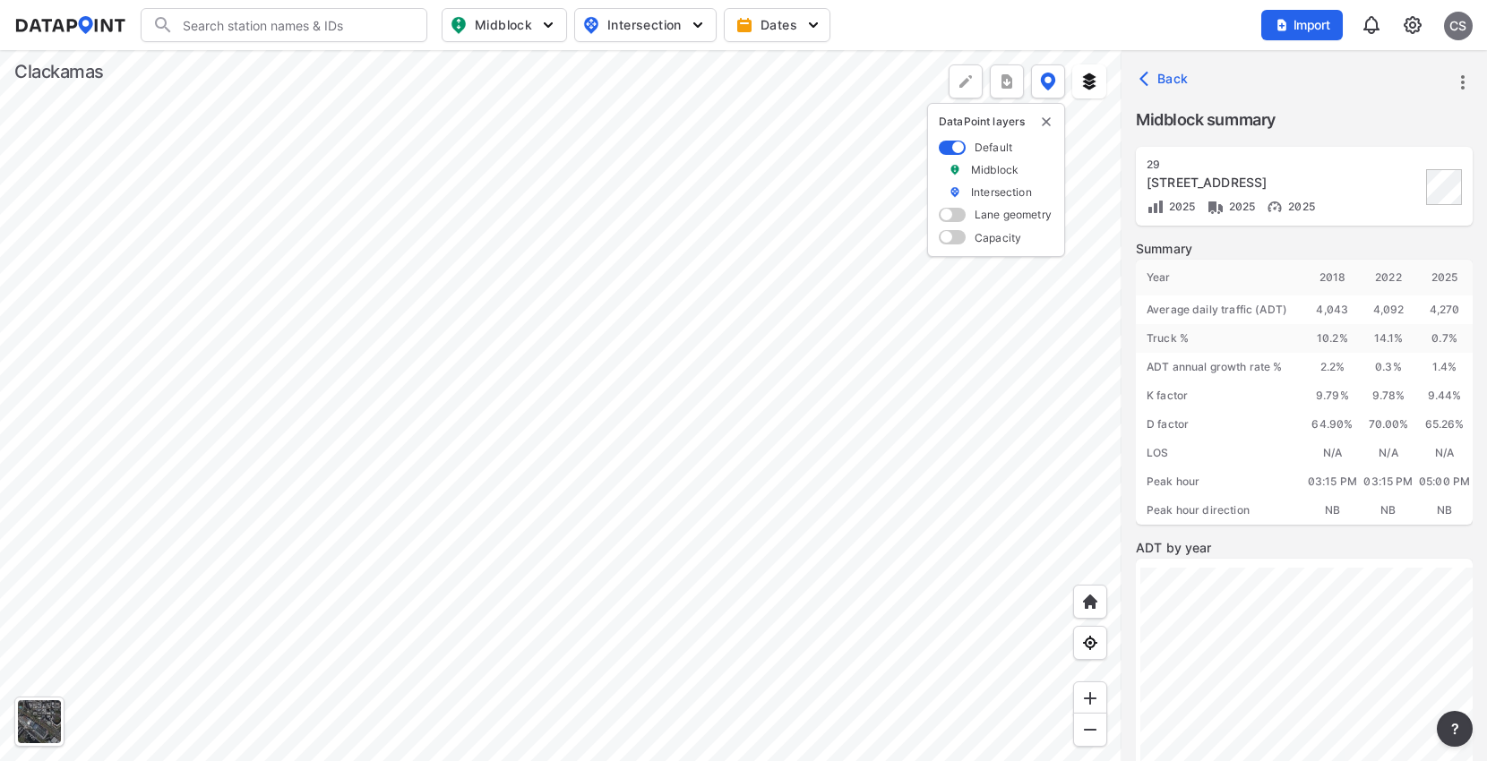
click at [706, 469] on div at bounding box center [560, 405] width 1121 height 711
click at [646, 309] on div at bounding box center [560, 405] width 1121 height 711
click at [780, 486] on div at bounding box center [560, 405] width 1121 height 711
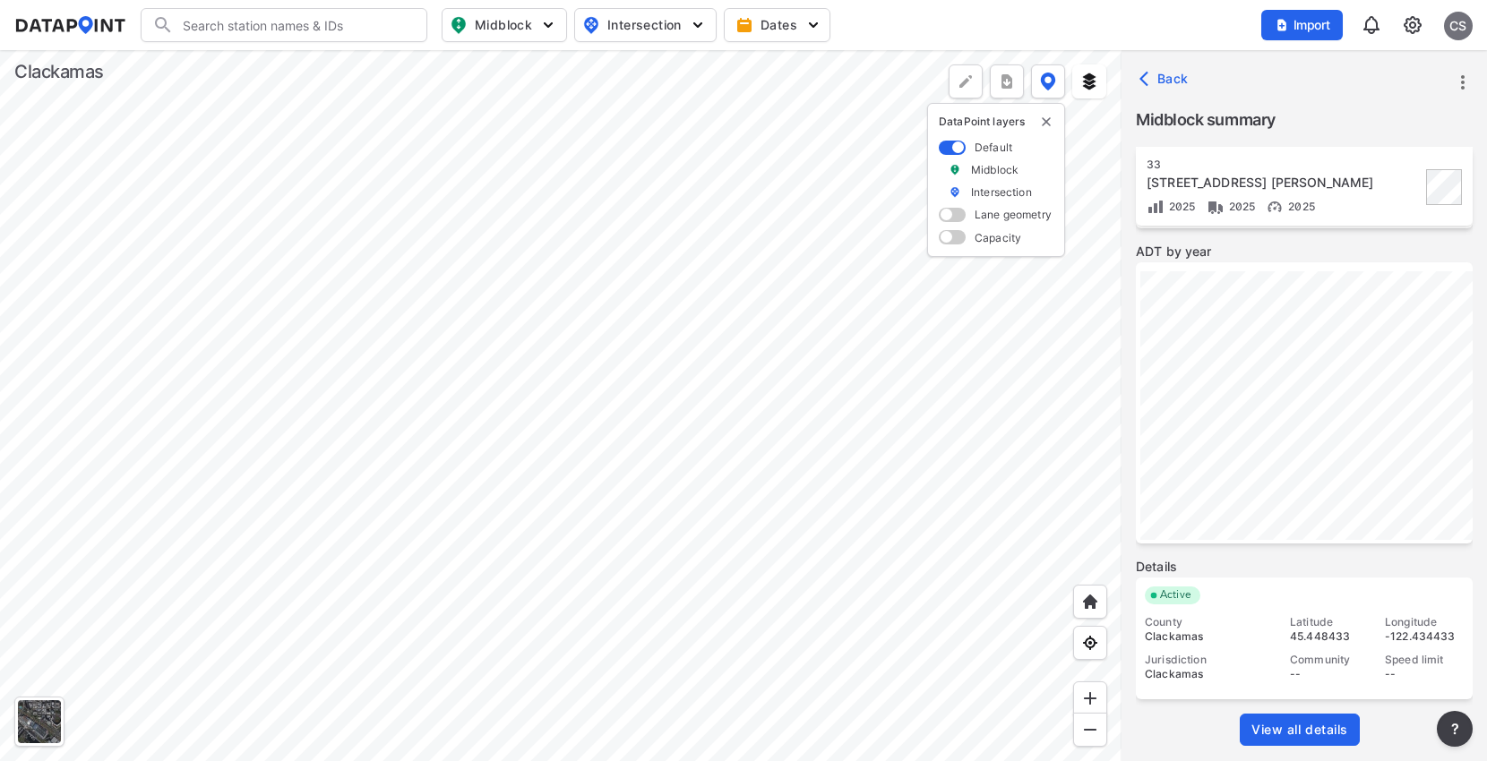
click at [1286, 735] on span "View all details" at bounding box center [1299, 730] width 97 height 18
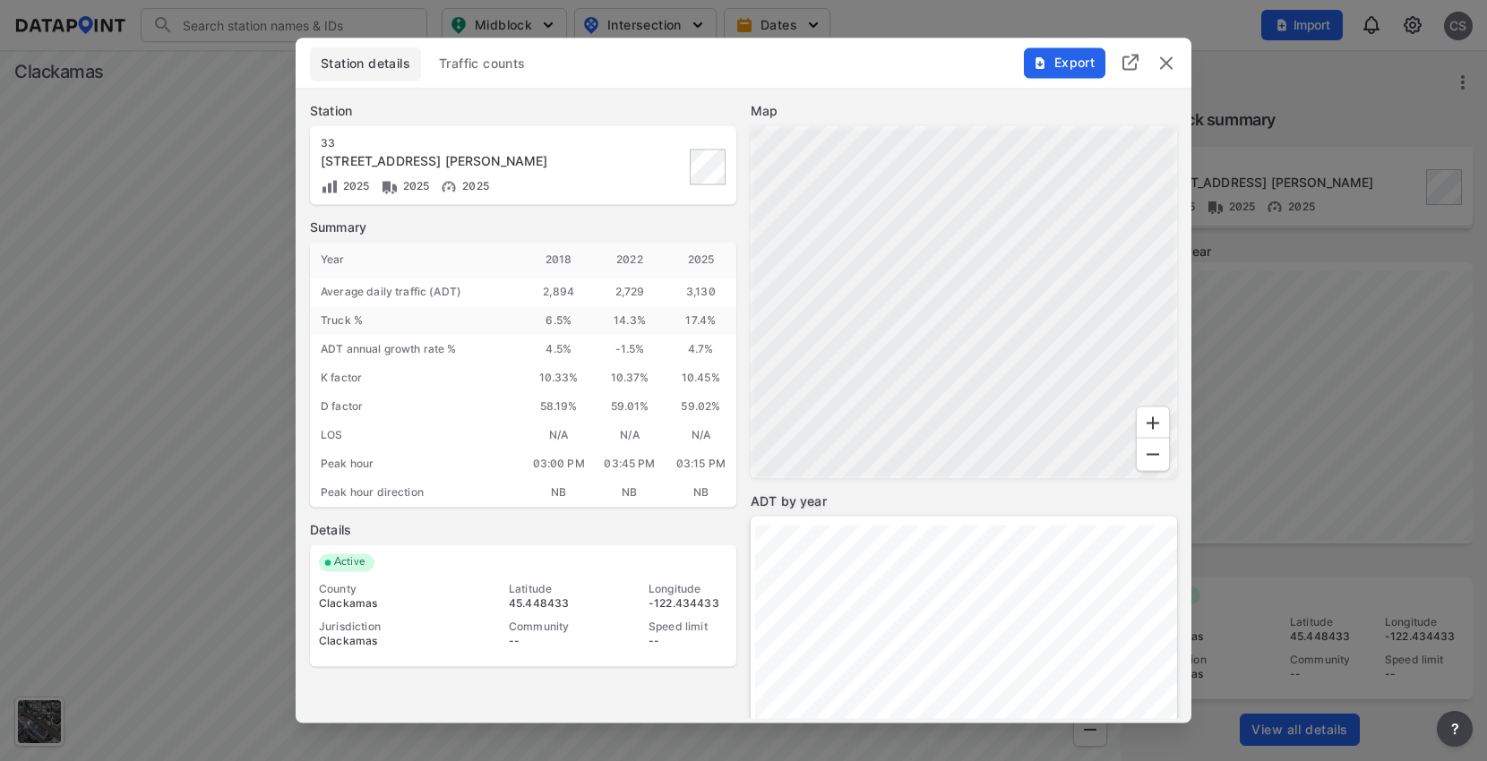
click at [494, 63] on span "Traffic counts" at bounding box center [482, 65] width 87 height 18
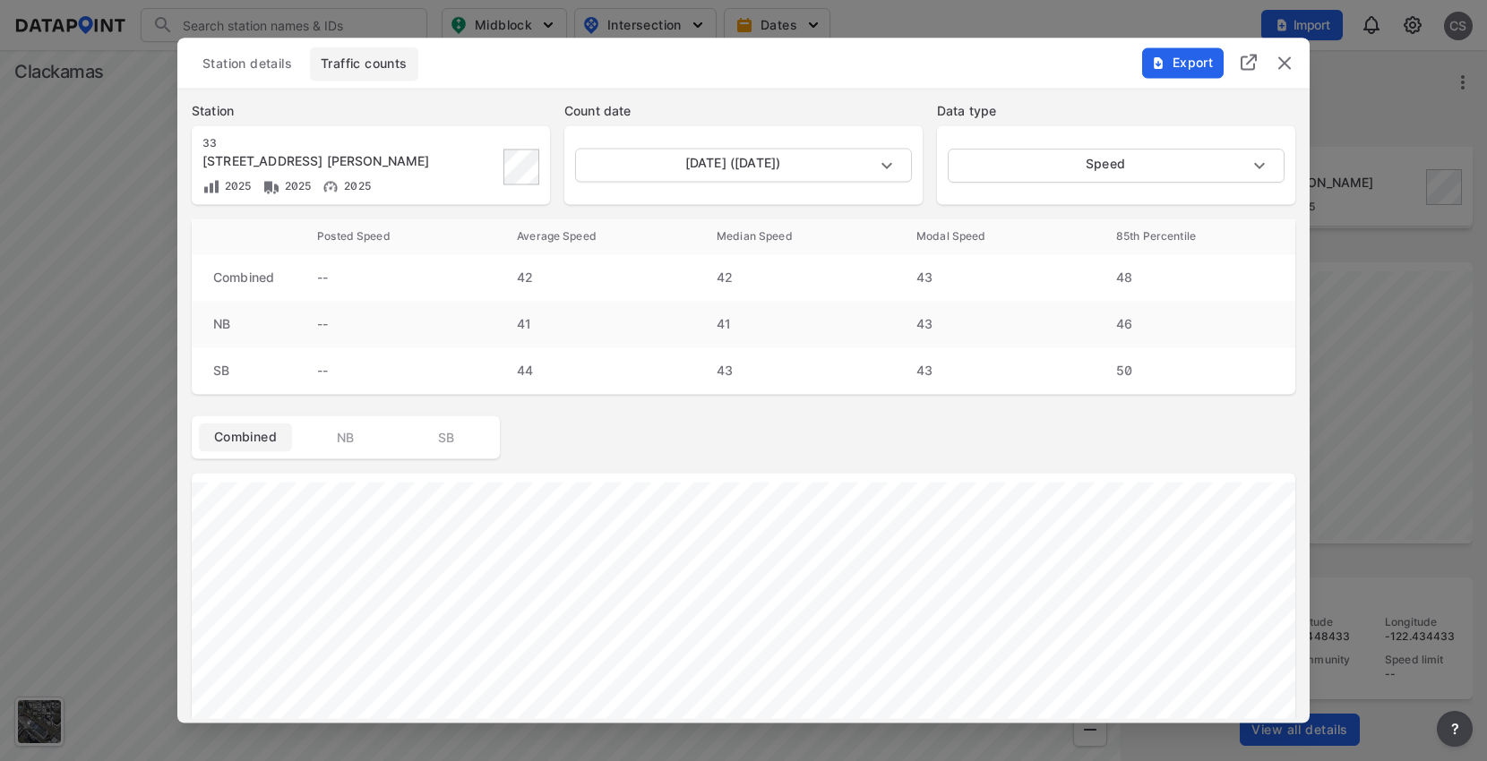
click at [1292, 63] on img "delete" at bounding box center [1284, 63] width 21 height 21
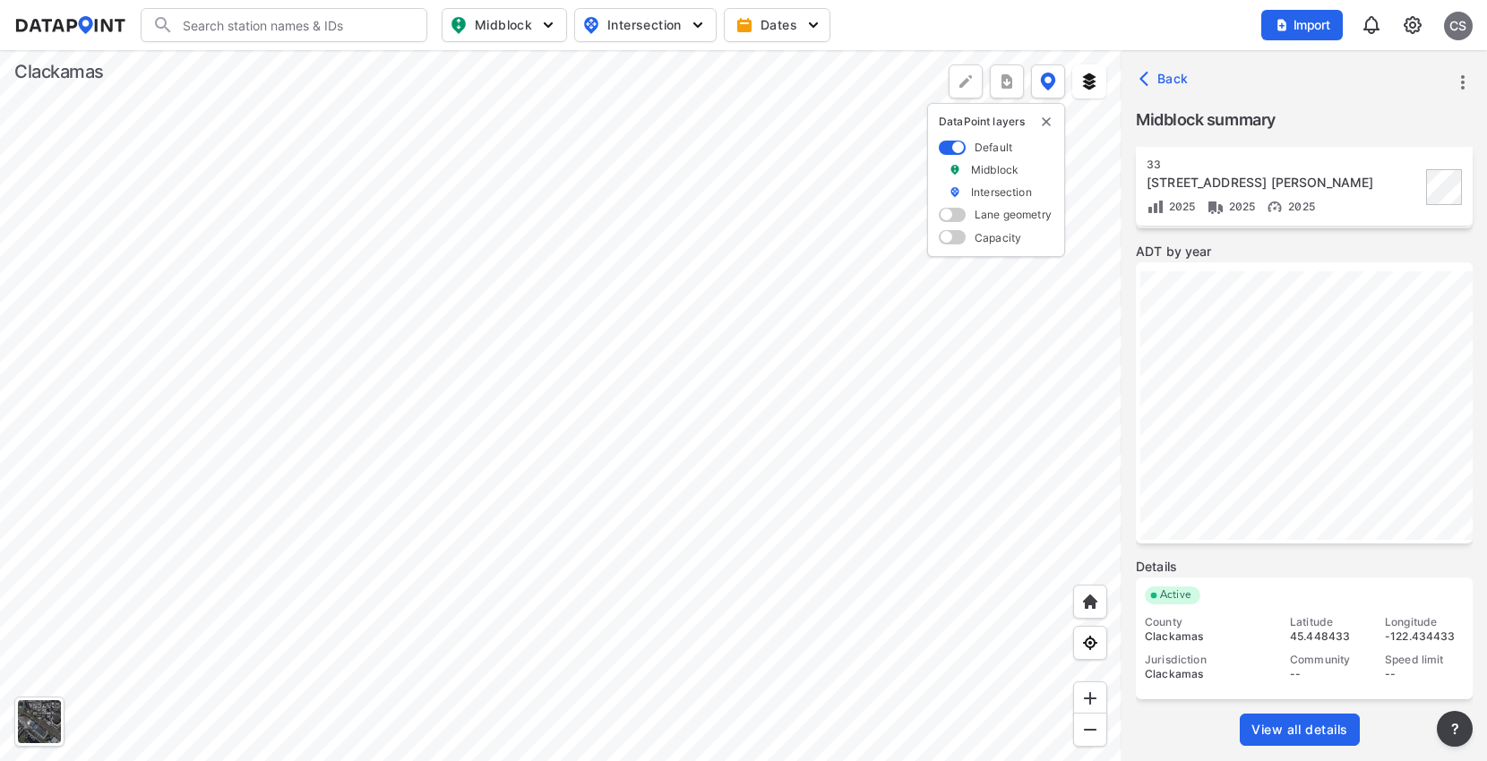
click at [593, 346] on div at bounding box center [560, 405] width 1121 height 711
click at [584, 541] on div at bounding box center [560, 405] width 1121 height 711
click at [642, 427] on div at bounding box center [560, 405] width 1121 height 711
click at [1274, 721] on span "View all details" at bounding box center [1299, 730] width 97 height 18
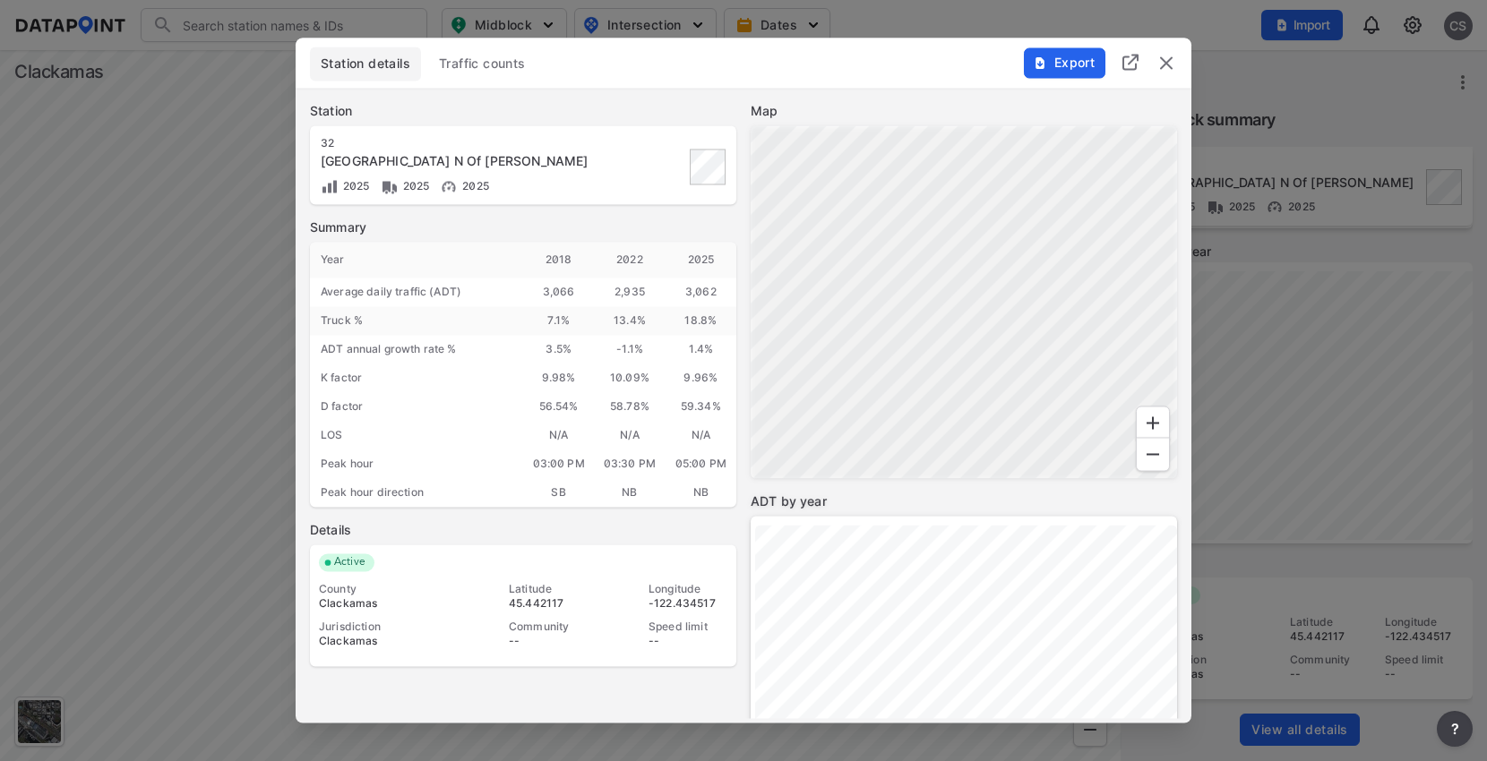
click at [488, 64] on span "Traffic counts" at bounding box center [482, 65] width 87 height 18
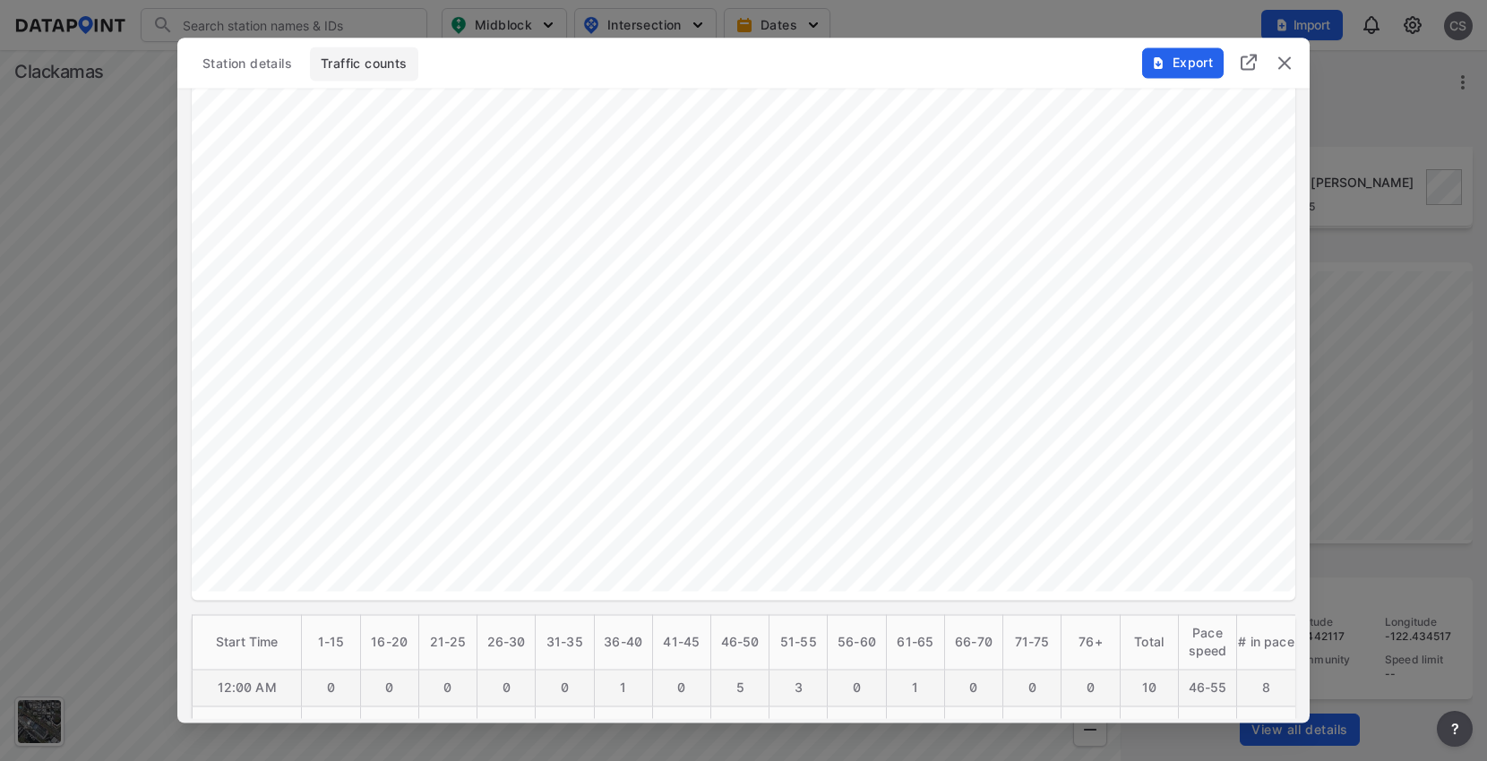
scroll to position [0, 0]
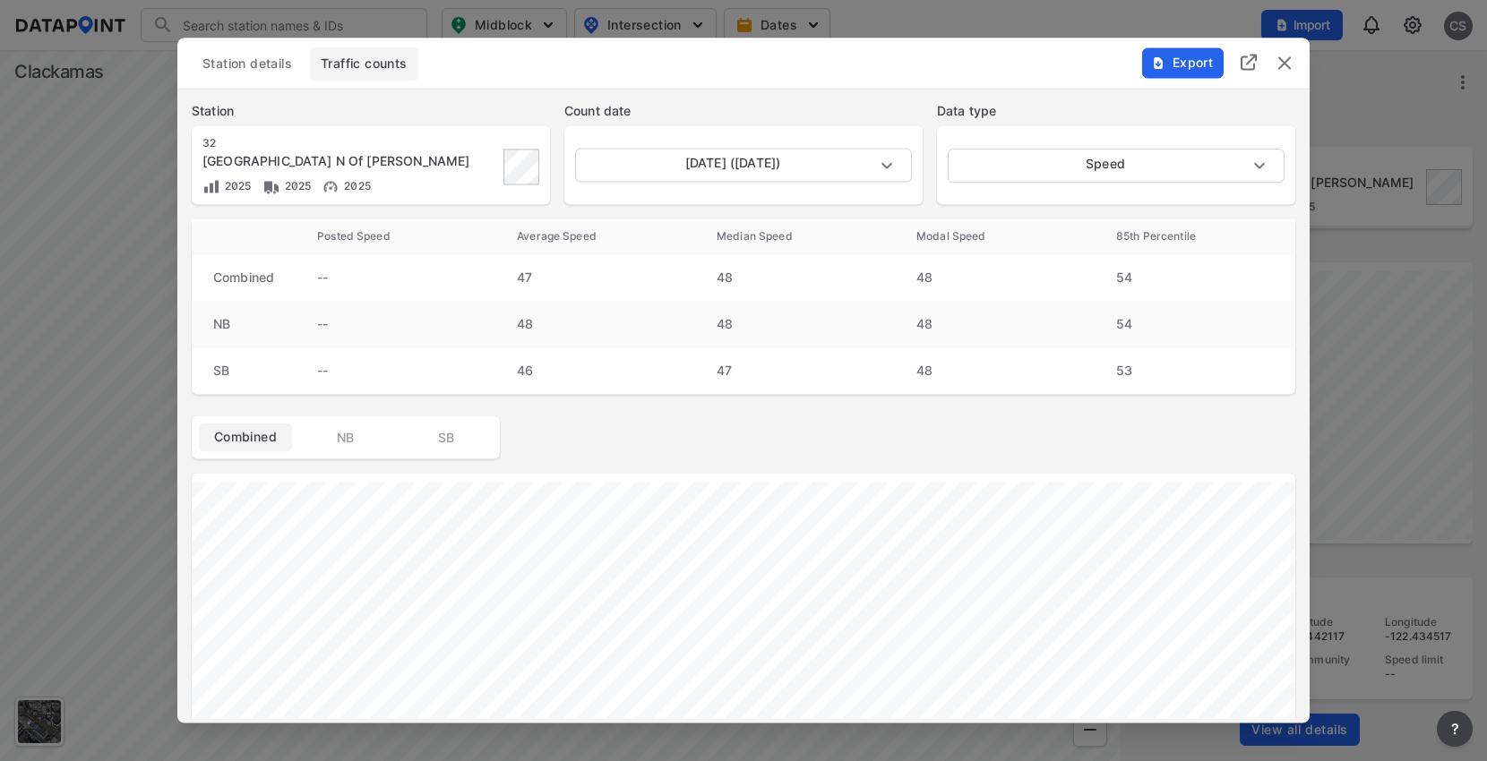
click at [1287, 70] on img "delete" at bounding box center [1284, 63] width 21 height 21
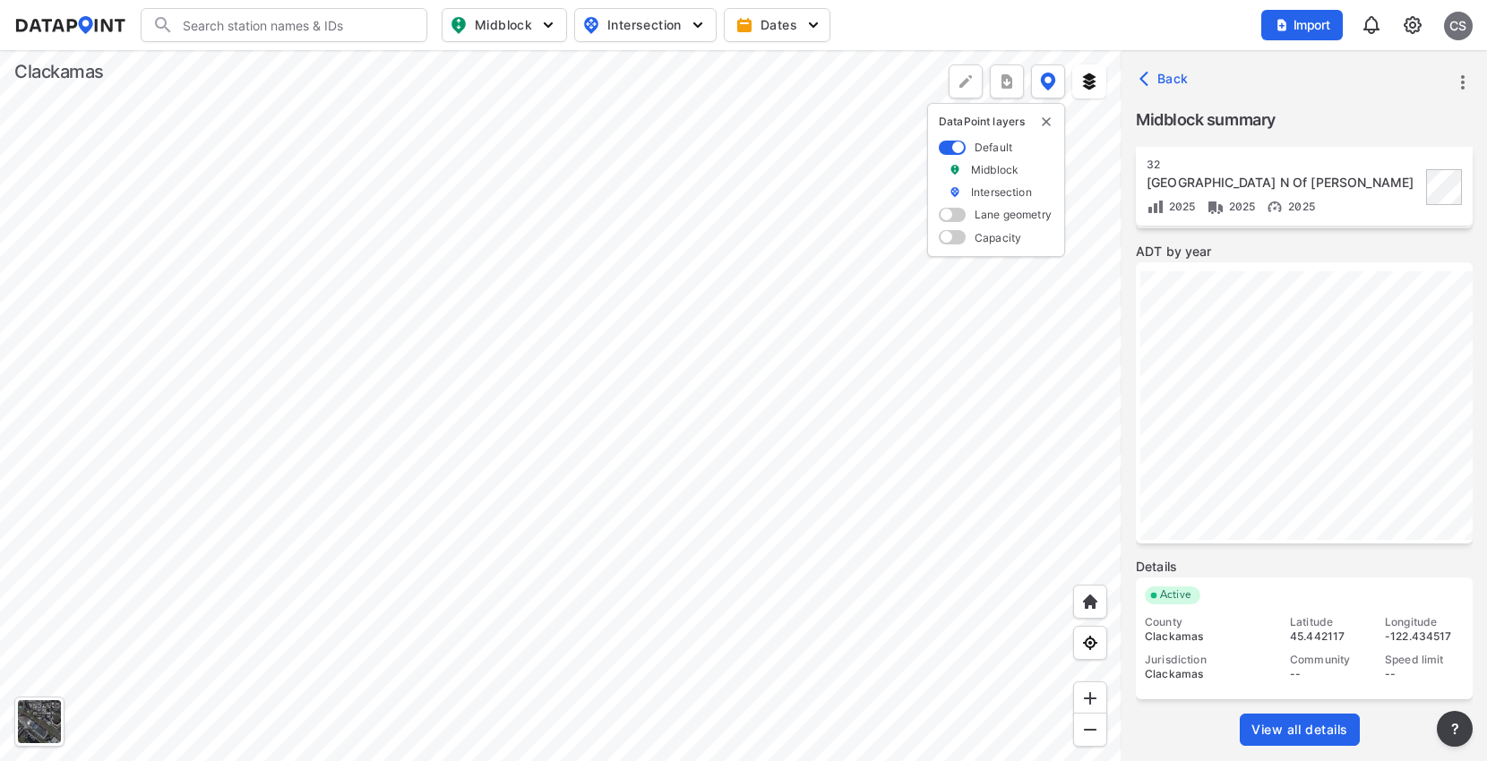
click at [675, 221] on div at bounding box center [560, 405] width 1121 height 711
click at [601, 472] on div at bounding box center [560, 405] width 1121 height 711
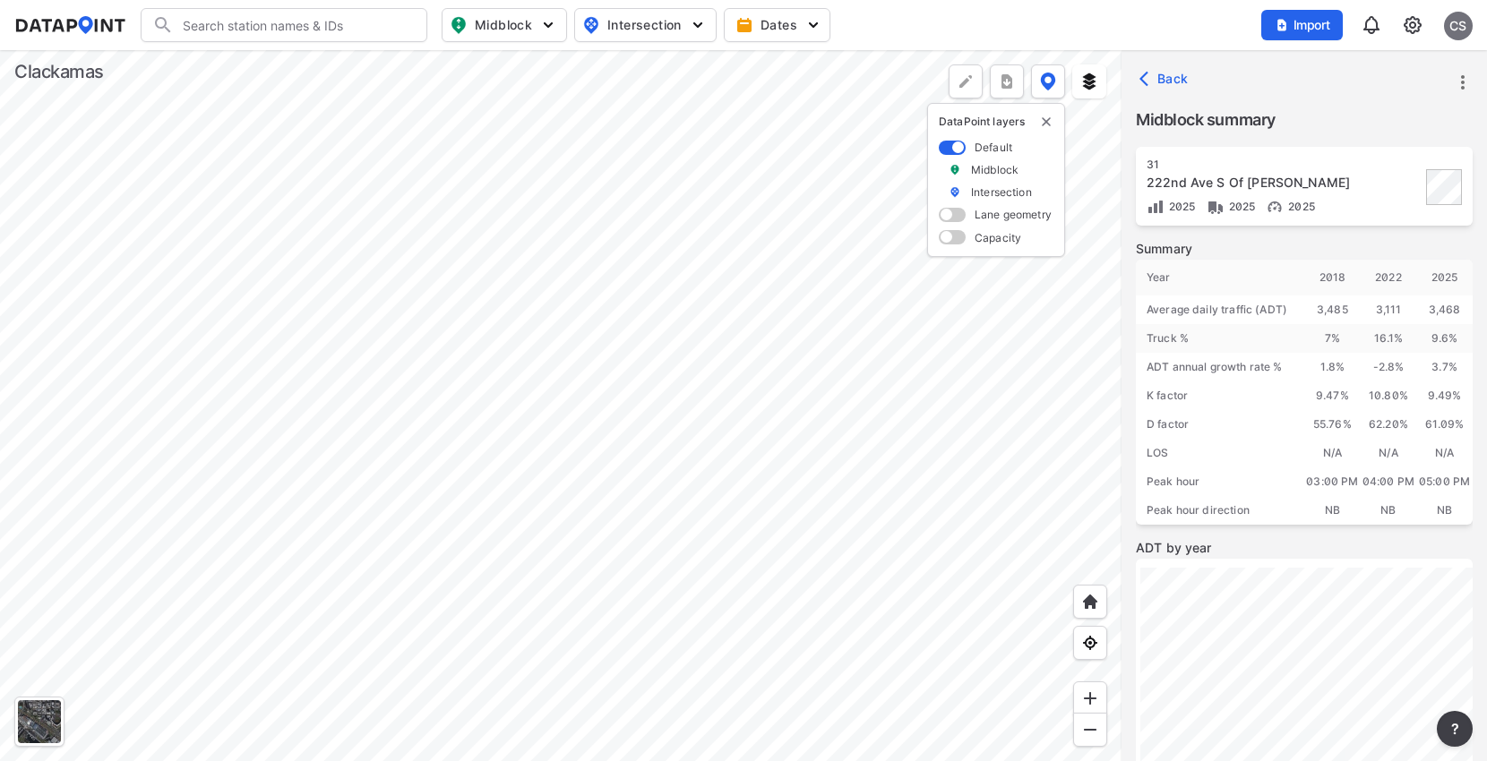
scroll to position [296, 0]
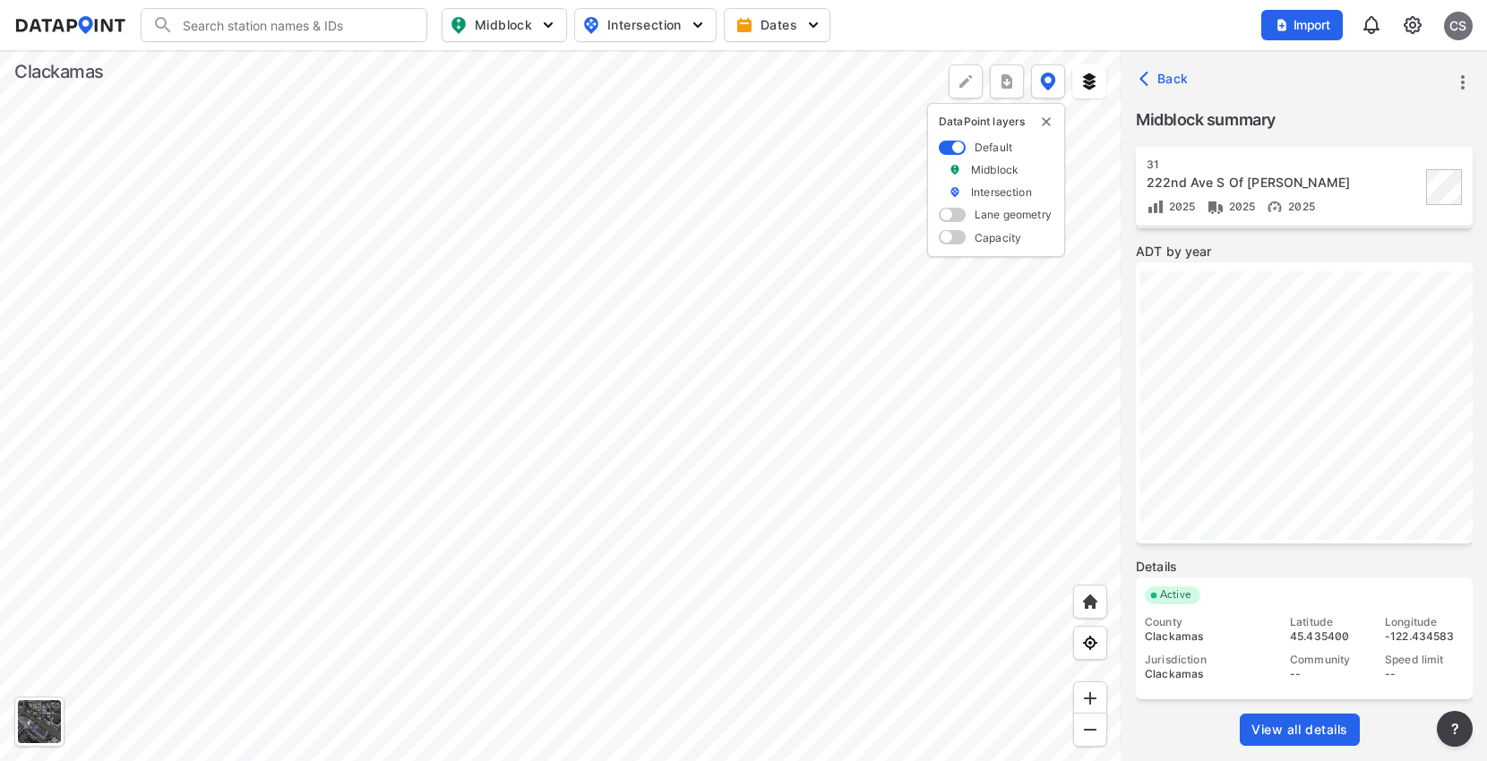
click at [1287, 728] on span "View all details" at bounding box center [1299, 730] width 97 height 18
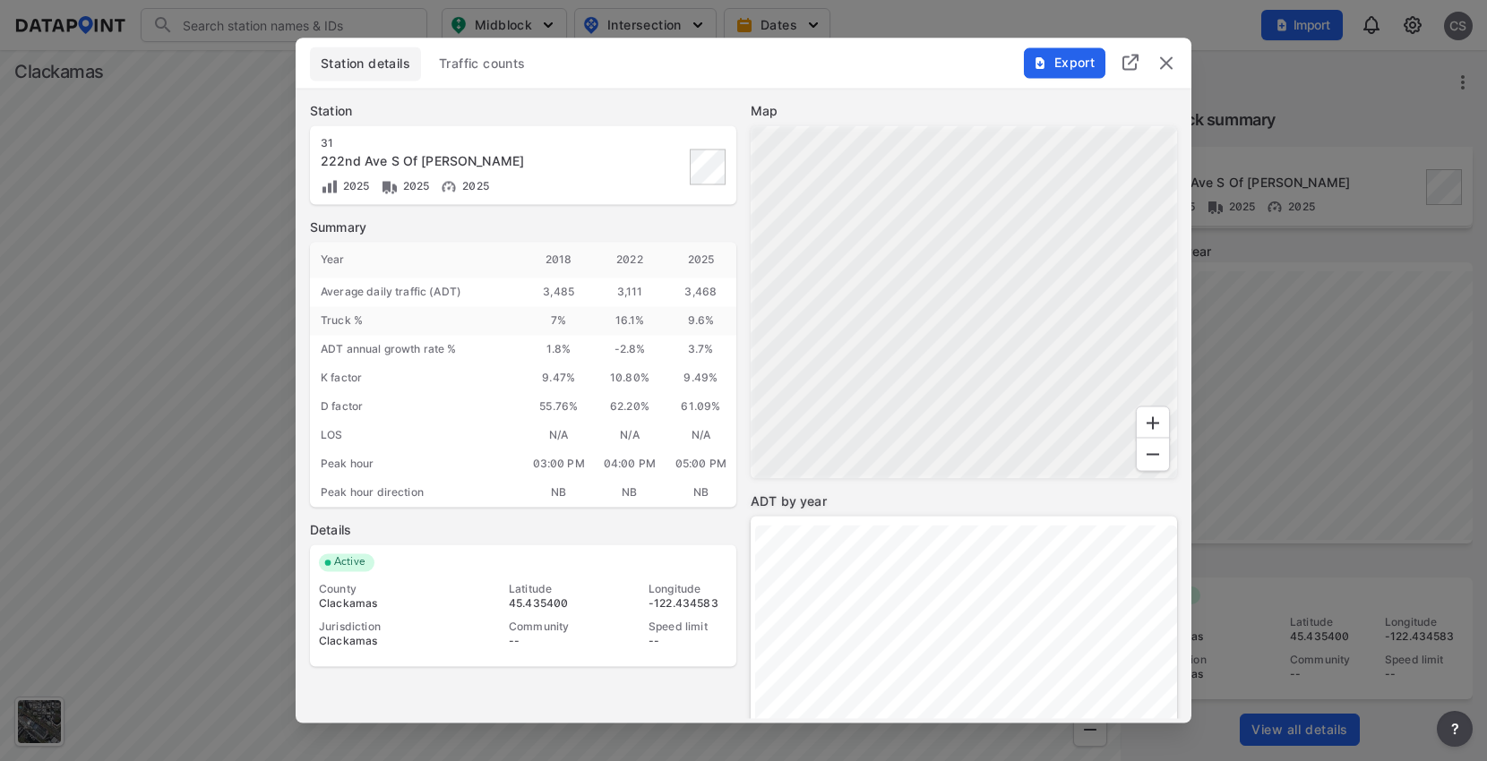
click at [494, 60] on span "Traffic counts" at bounding box center [482, 65] width 87 height 18
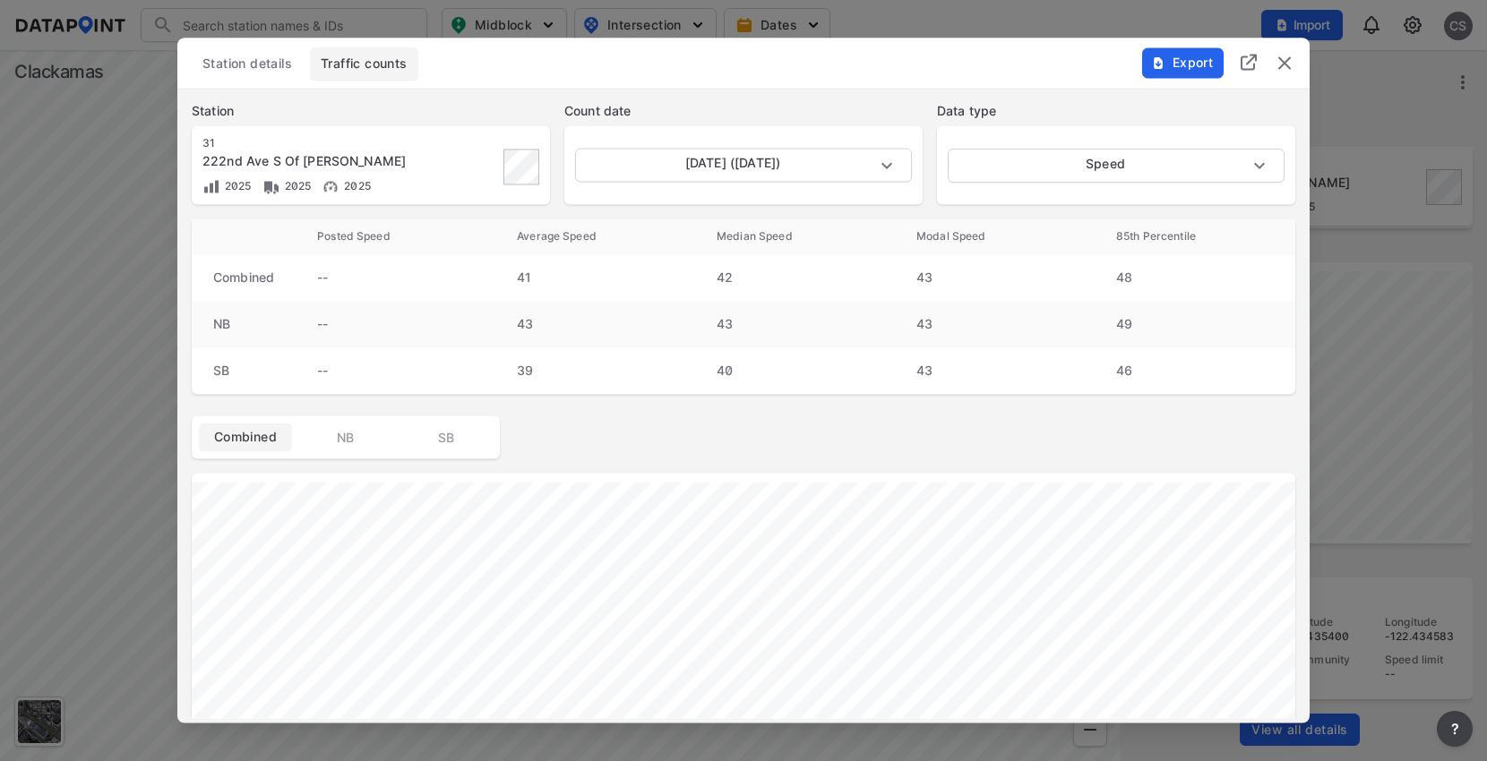
click at [1285, 70] on img "delete" at bounding box center [1284, 63] width 21 height 21
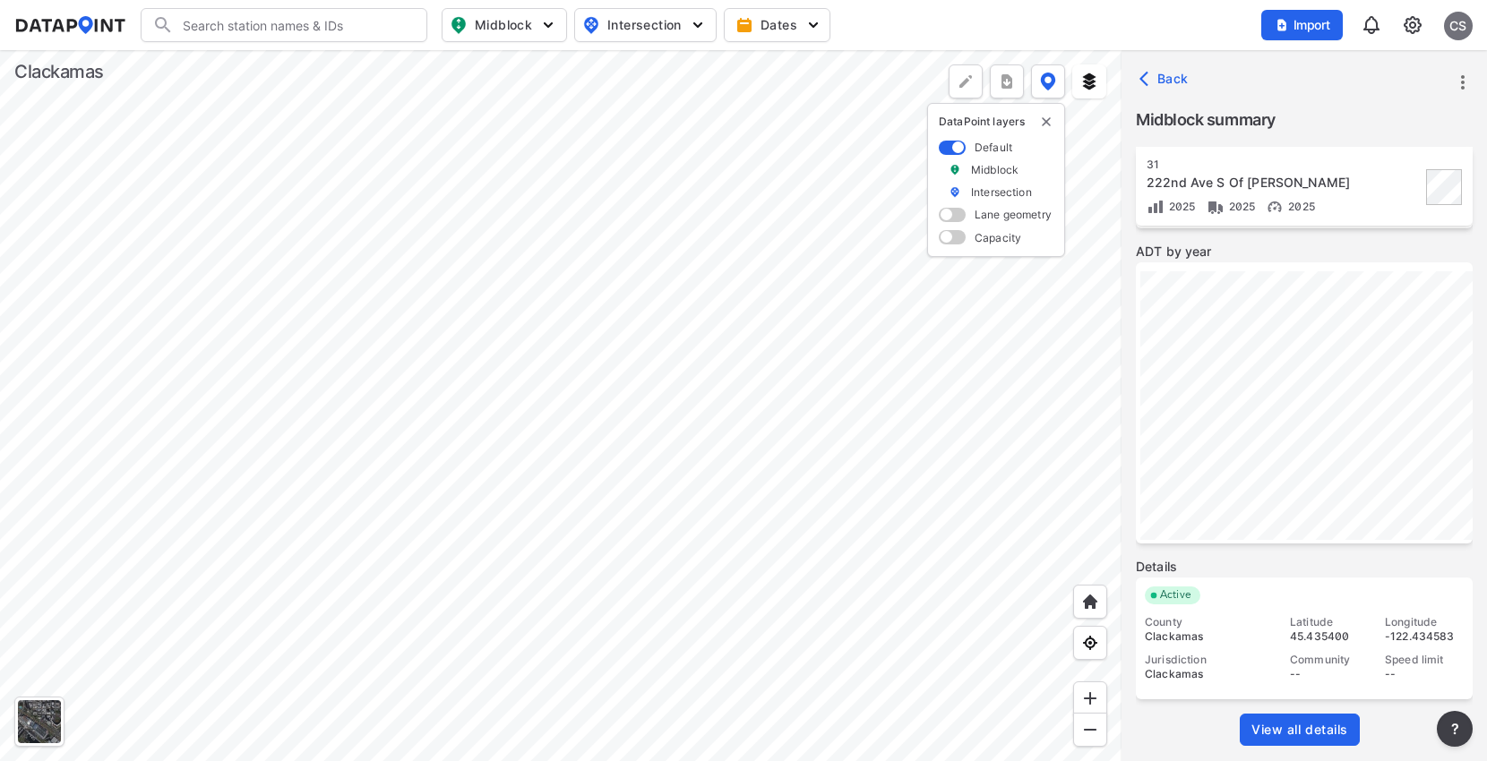
click at [647, 156] on div at bounding box center [560, 405] width 1121 height 711
click at [703, 760] on div at bounding box center [560, 405] width 1121 height 711
click at [789, 395] on div at bounding box center [560, 405] width 1121 height 711
click at [620, 582] on div at bounding box center [560, 405] width 1121 height 711
click at [697, 563] on div at bounding box center [560, 405] width 1121 height 711
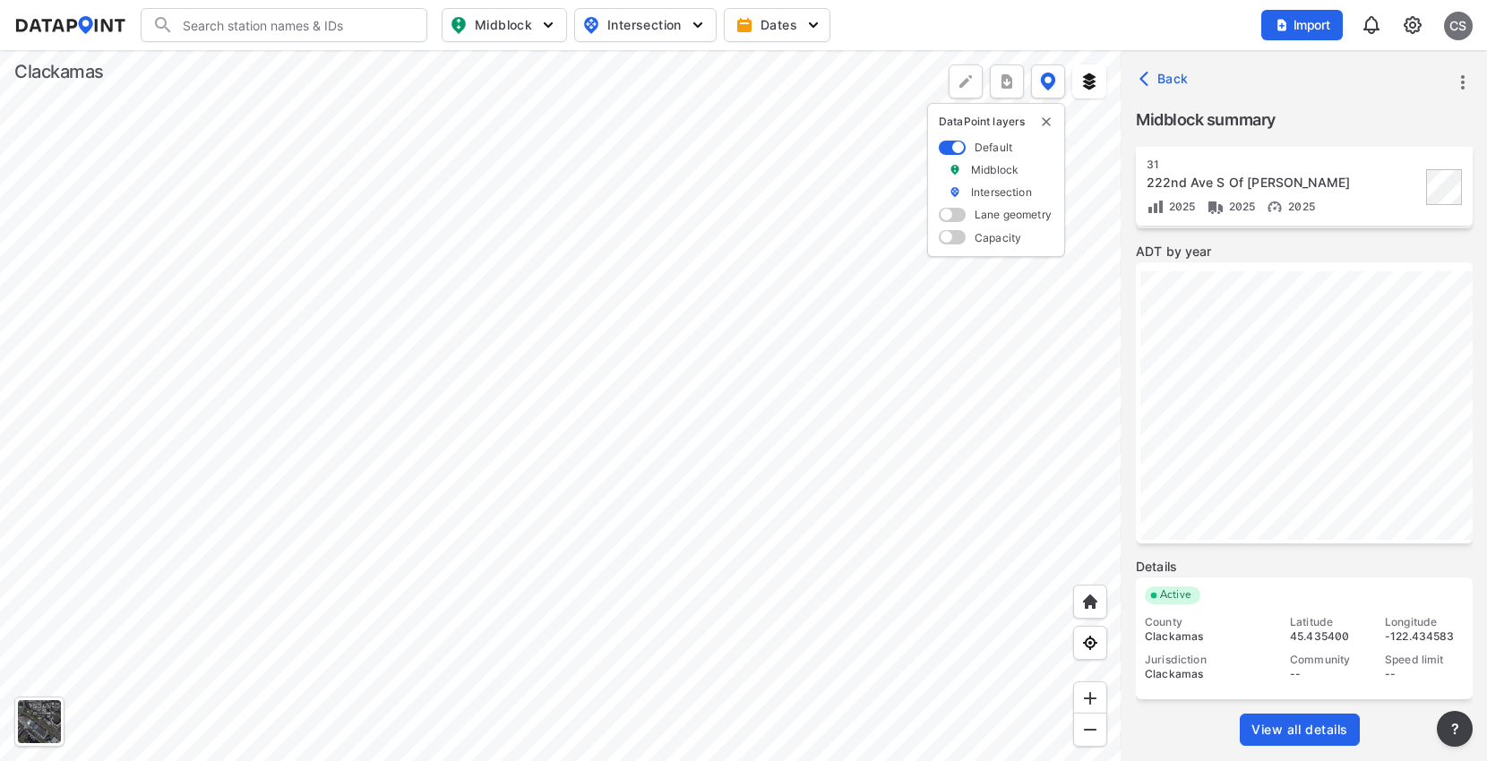
click at [712, 382] on div at bounding box center [560, 405] width 1121 height 711
click at [741, 374] on div at bounding box center [560, 405] width 1121 height 711
click at [729, 129] on div at bounding box center [560, 405] width 1121 height 711
click at [775, 477] on div at bounding box center [560, 405] width 1121 height 711
click at [442, 453] on div at bounding box center [560, 405] width 1121 height 711
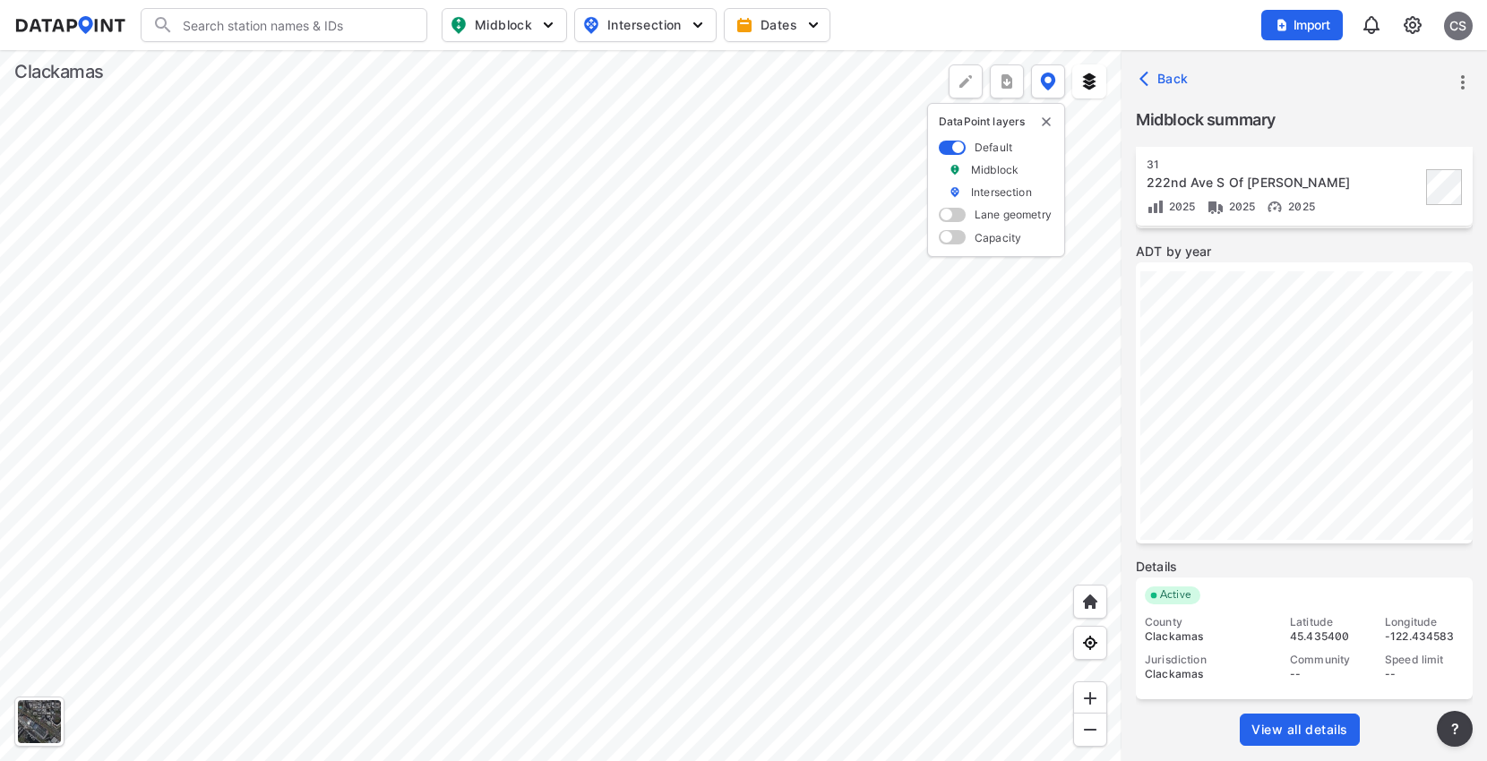
click at [219, 434] on div at bounding box center [560, 405] width 1121 height 711
click at [667, 485] on div at bounding box center [560, 405] width 1121 height 711
click at [644, 317] on div at bounding box center [560, 405] width 1121 height 711
